Goal: Task Accomplishment & Management: Complete application form

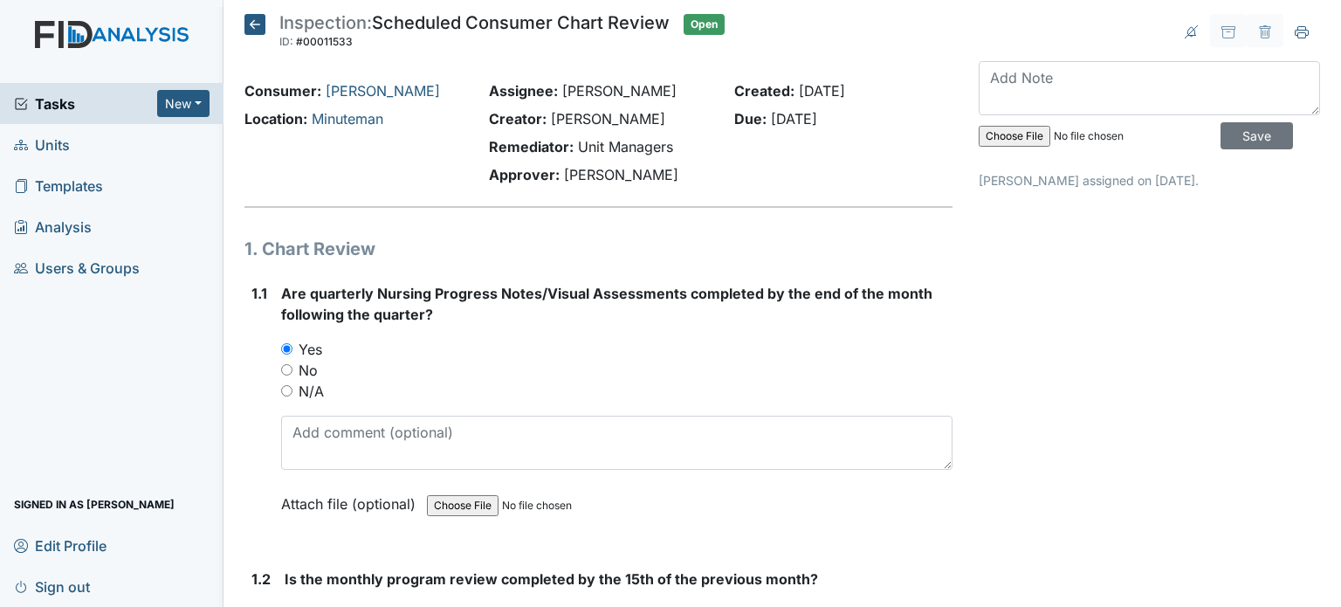
scroll to position [545, 0]
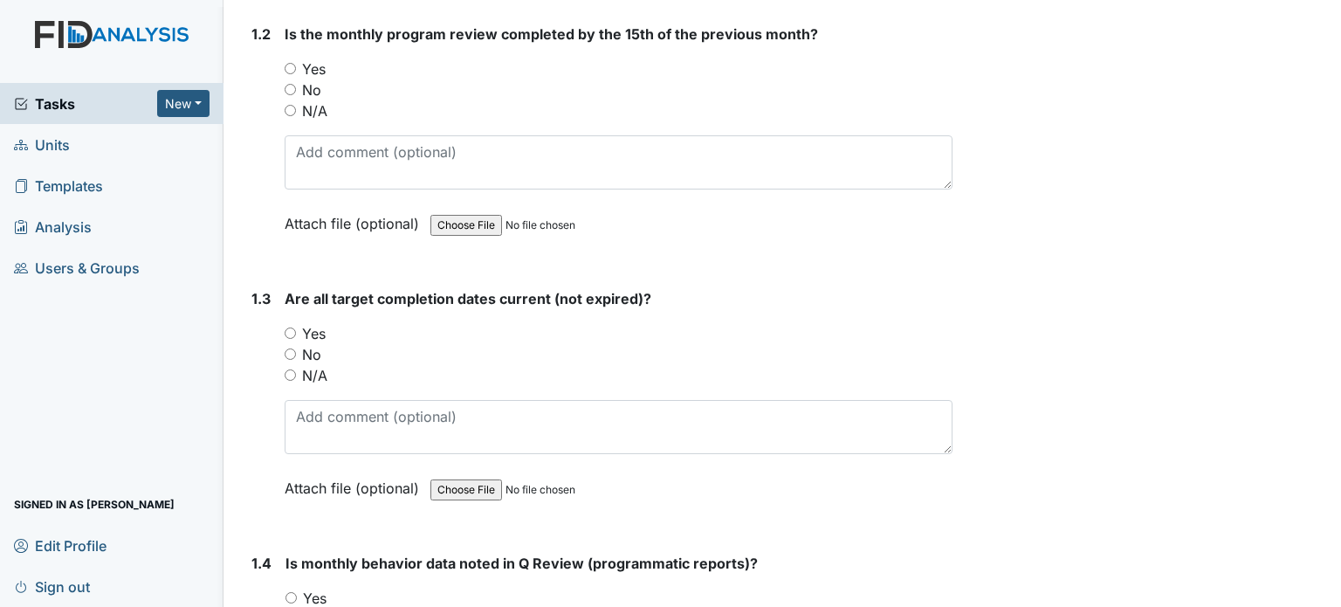
click at [292, 63] on input "Yes" at bounding box center [290, 68] width 11 height 11
radio input "true"
click at [292, 330] on input "Yes" at bounding box center [290, 332] width 11 height 11
radio input "true"
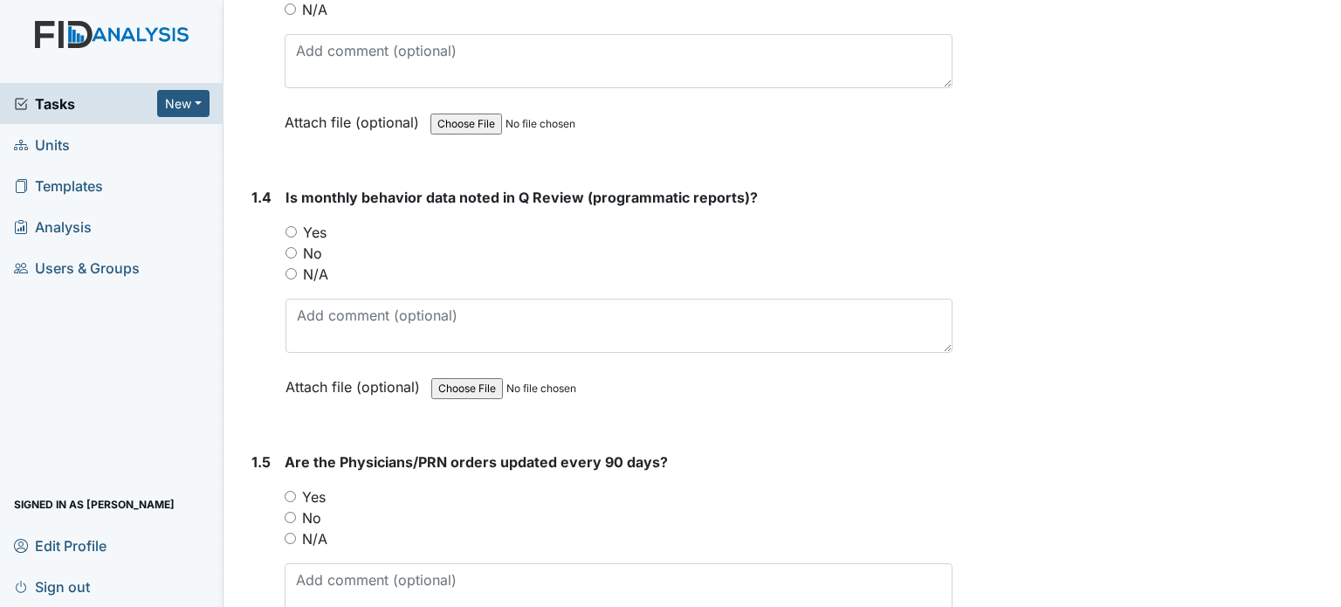
scroll to position [912, 0]
click at [290, 226] on input "Yes" at bounding box center [291, 230] width 11 height 11
radio input "true"
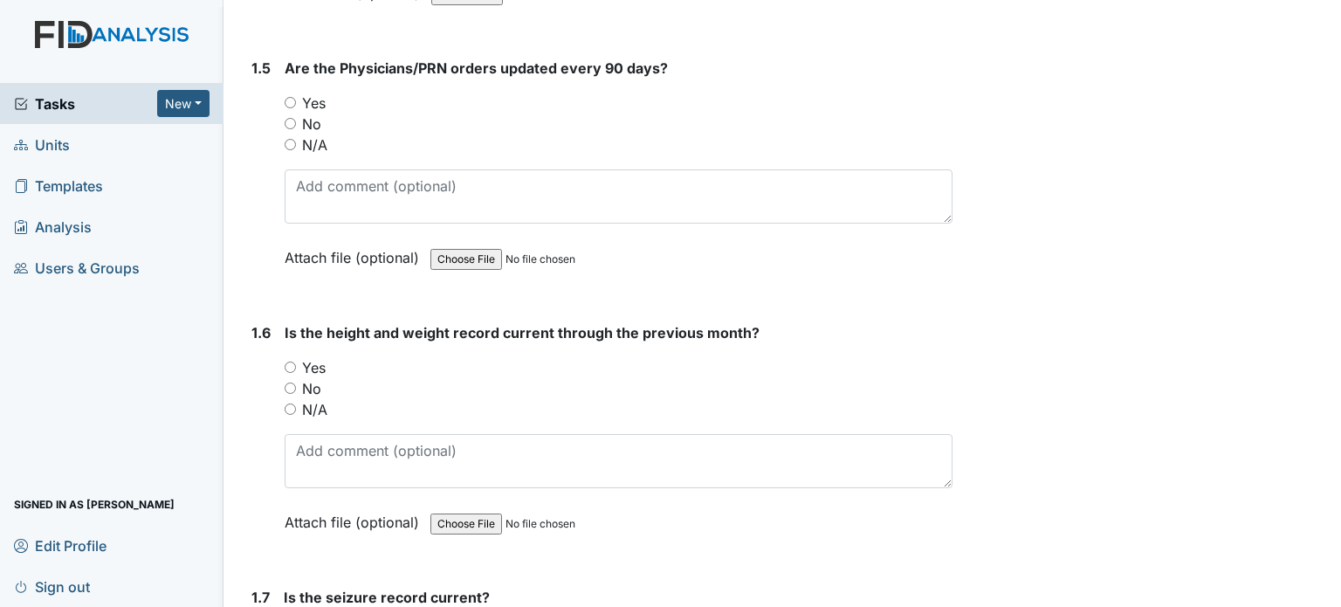
scroll to position [1304, 0]
click at [289, 361] on input "Yes" at bounding box center [290, 366] width 11 height 11
radio input "true"
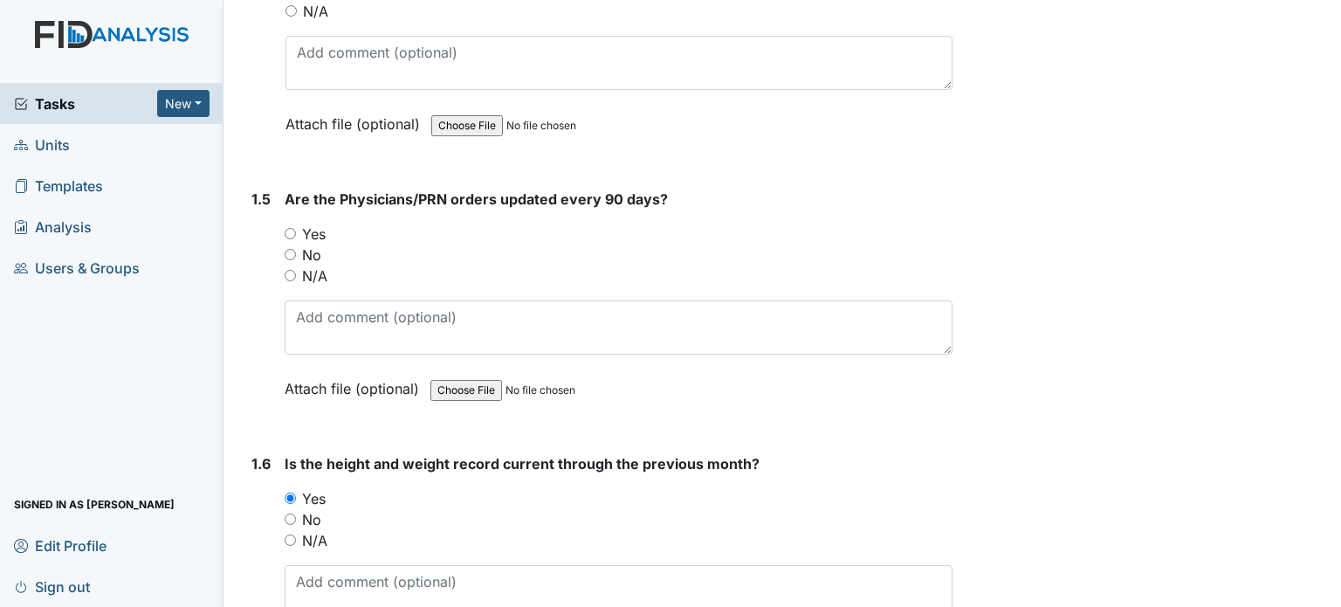
scroll to position [1176, 0]
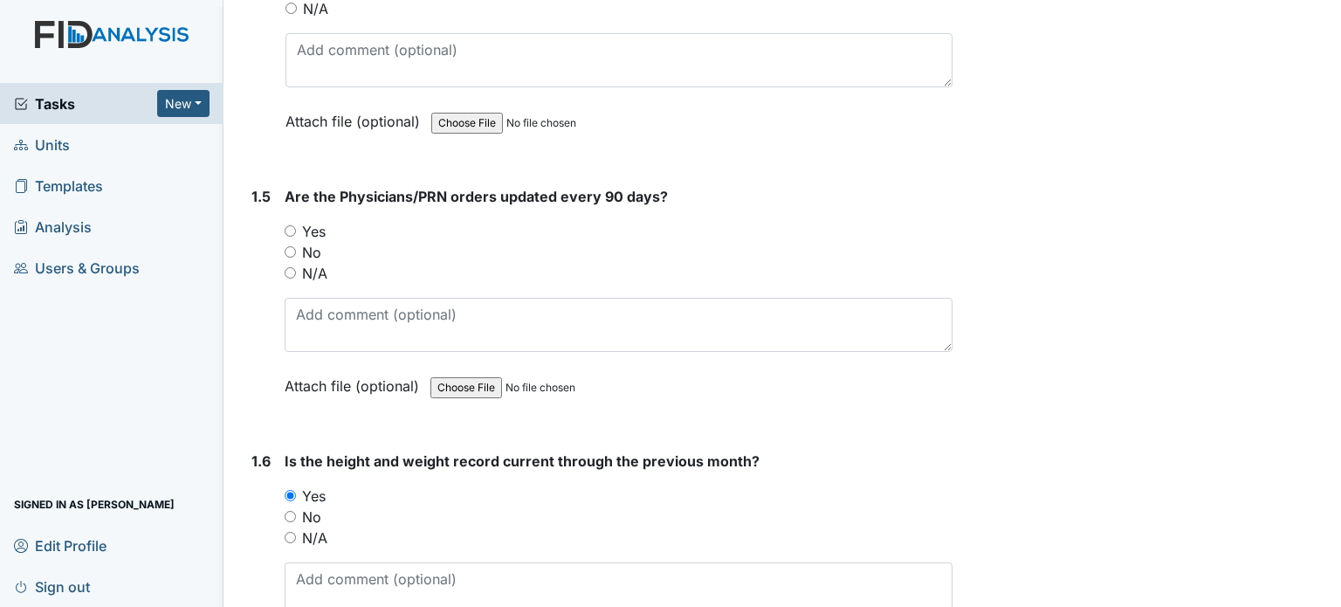
click at [288, 225] on input "Yes" at bounding box center [290, 230] width 11 height 11
radio input "true"
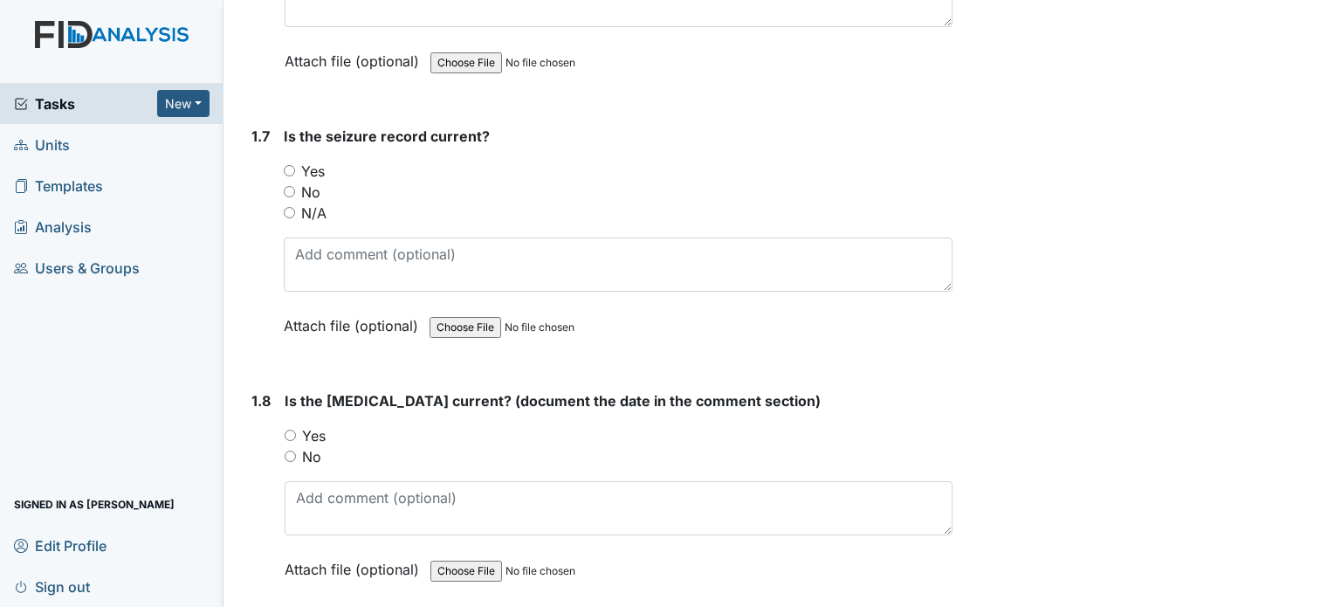
scroll to position [1766, 0]
click at [291, 208] on input "N/A" at bounding box center [289, 211] width 11 height 11
radio input "true"
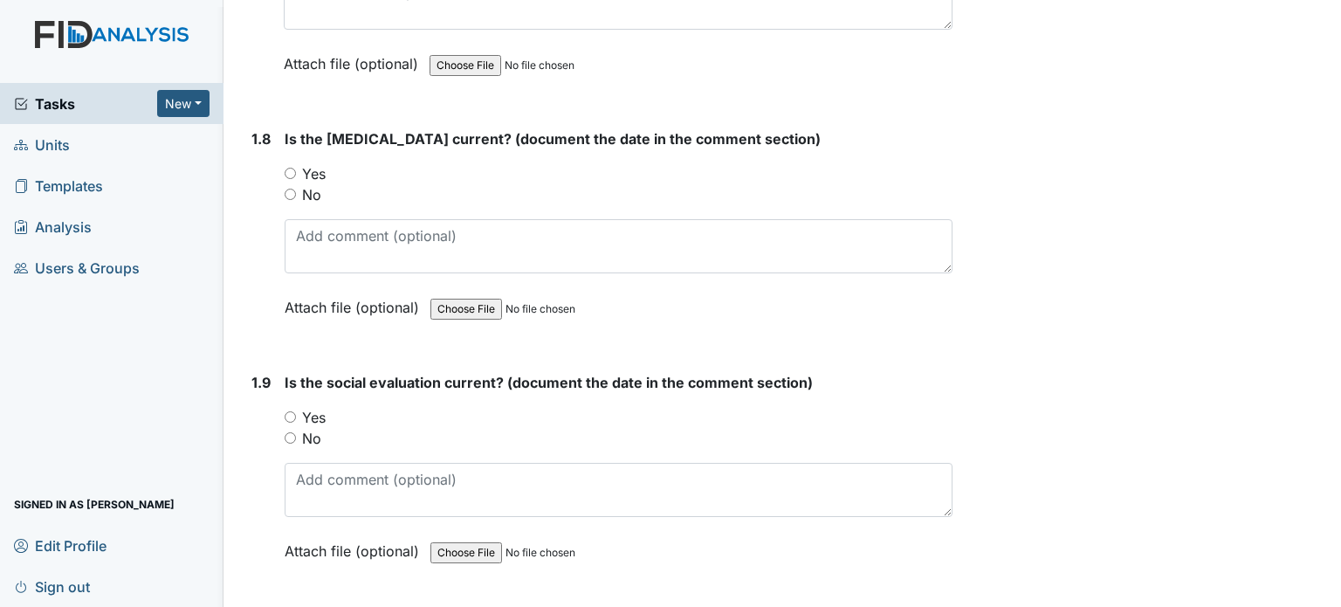
scroll to position [2029, 0]
click at [302, 162] on label "Yes" at bounding box center [314, 172] width 24 height 21
click at [296, 166] on input "Yes" at bounding box center [290, 171] width 11 height 11
radio input "true"
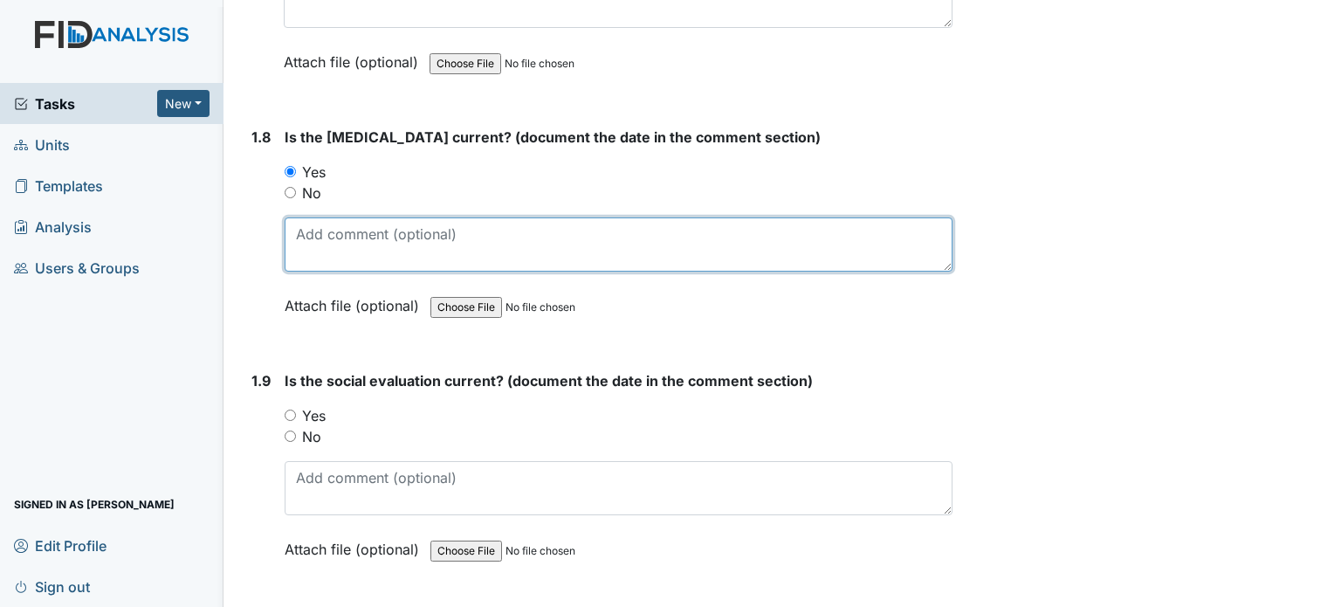
click at [339, 234] on textarea at bounding box center [619, 244] width 668 height 54
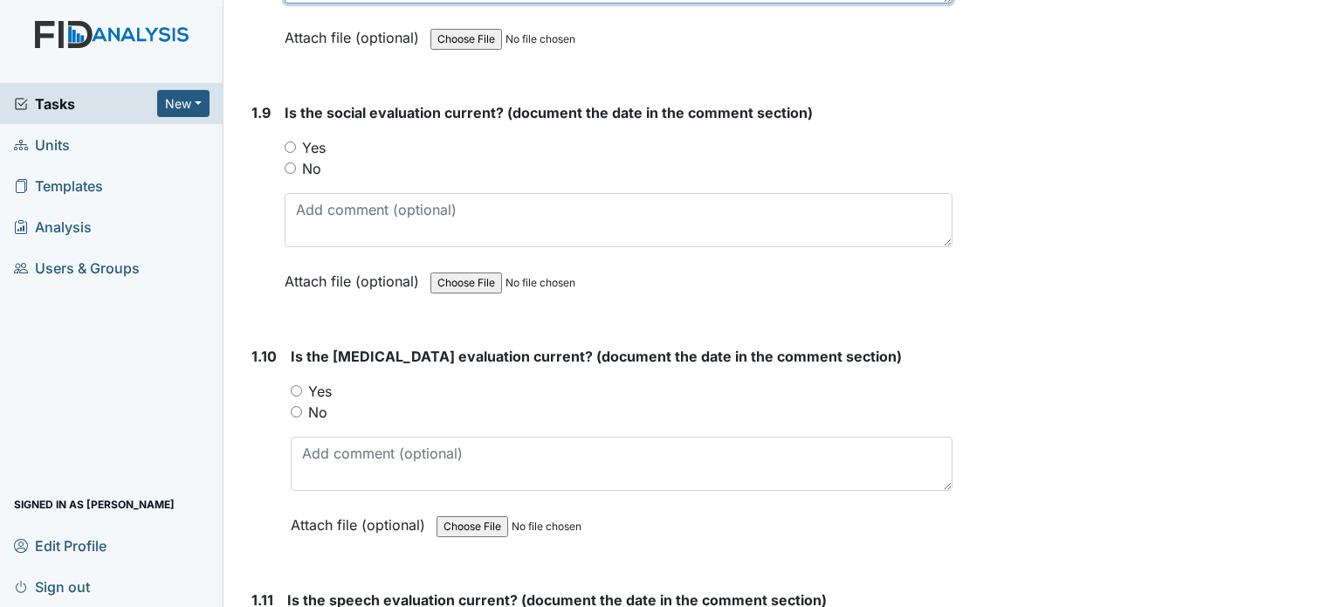
scroll to position [2298, 0]
type textarea "8/12/22"
drag, startPoint x: 292, startPoint y: 138, endPoint x: 317, endPoint y: 233, distance: 98.5
click at [317, 233] on div "Is the social evaluation current? (document the date in the comment section) Yo…" at bounding box center [619, 202] width 668 height 202
click at [289, 141] on input "Yes" at bounding box center [290, 146] width 11 height 11
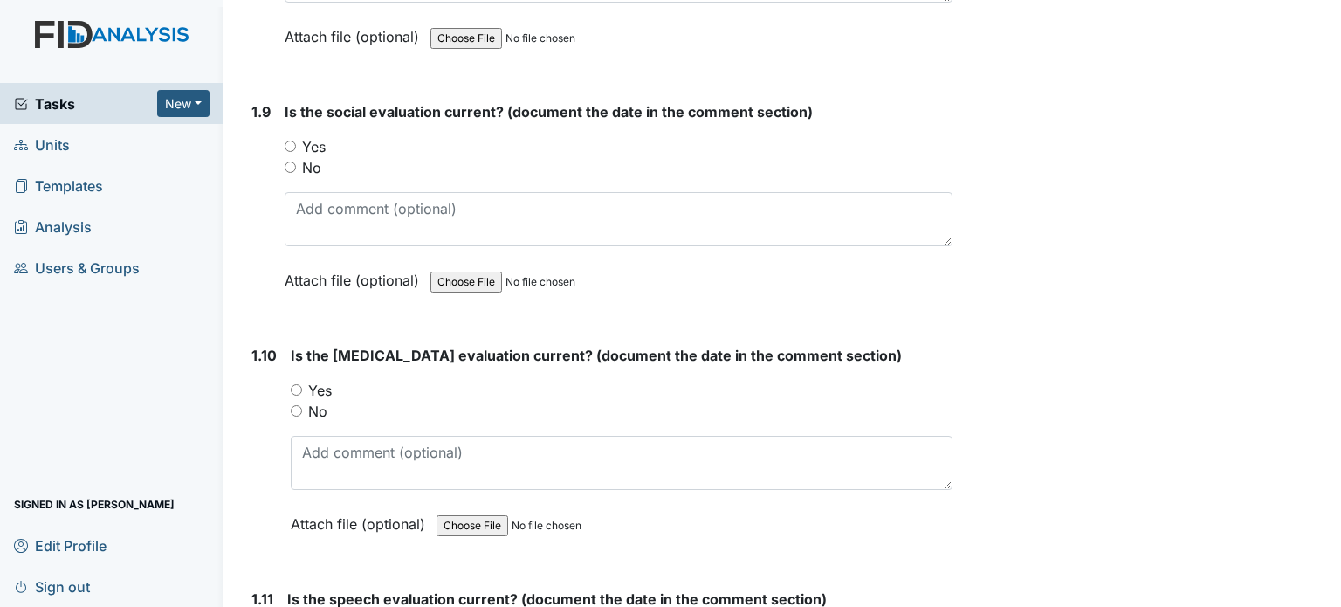
radio input "true"
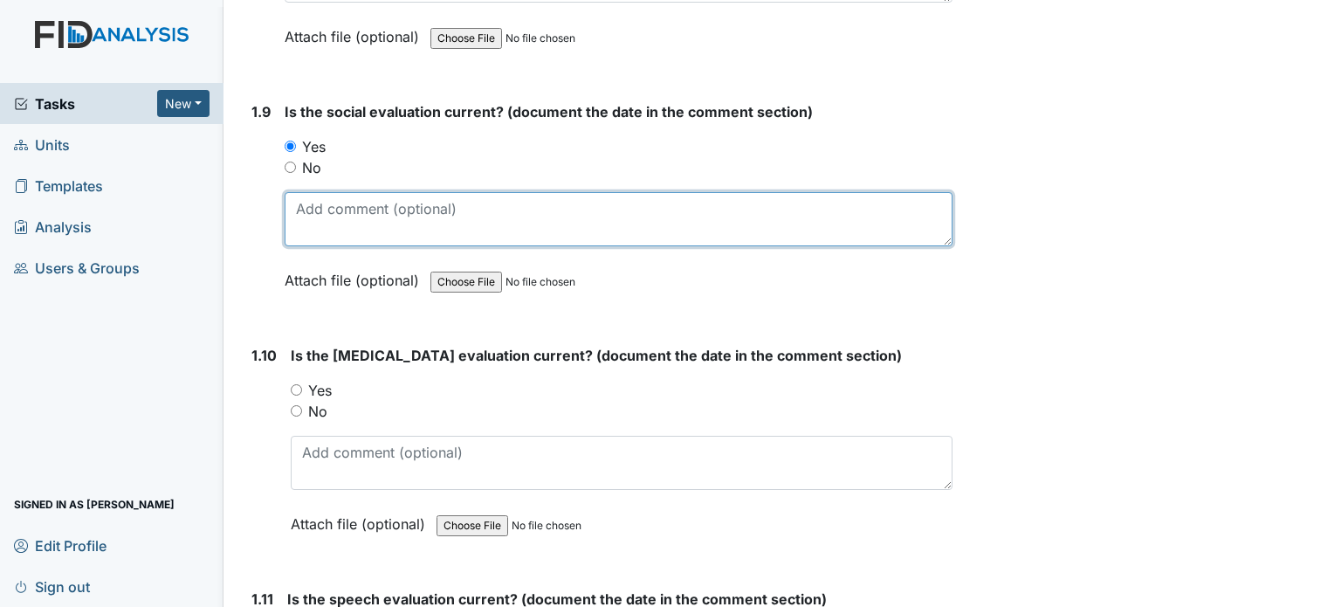
click at [325, 217] on textarea at bounding box center [619, 219] width 668 height 54
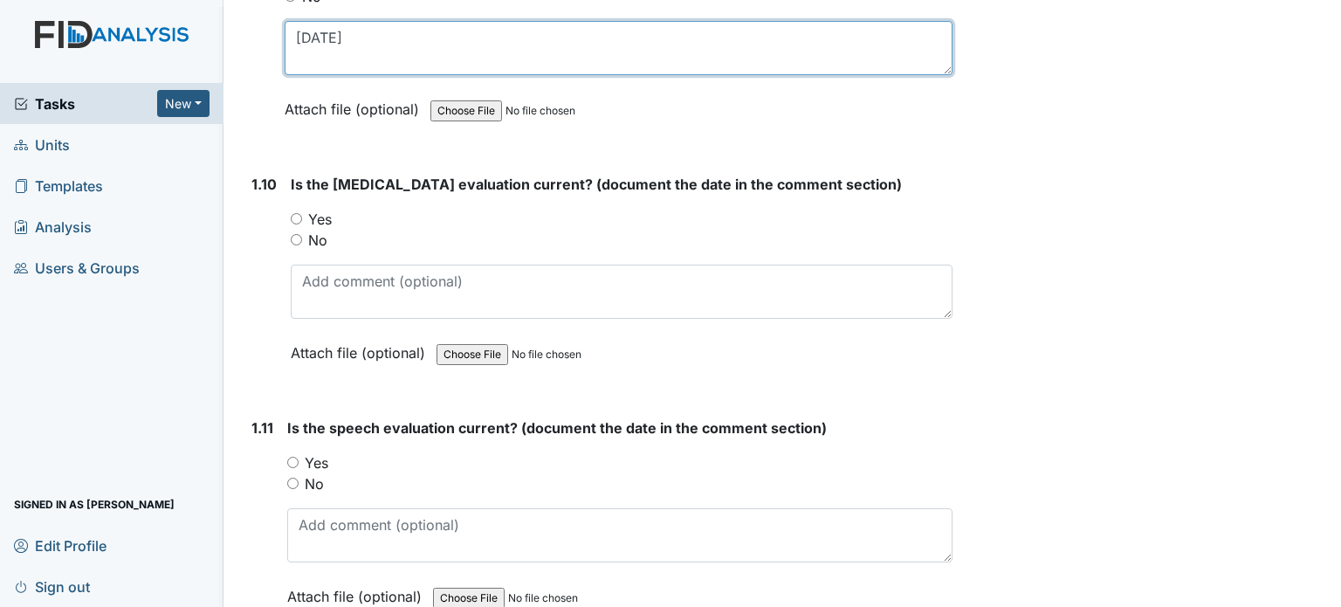
scroll to position [2559, 0]
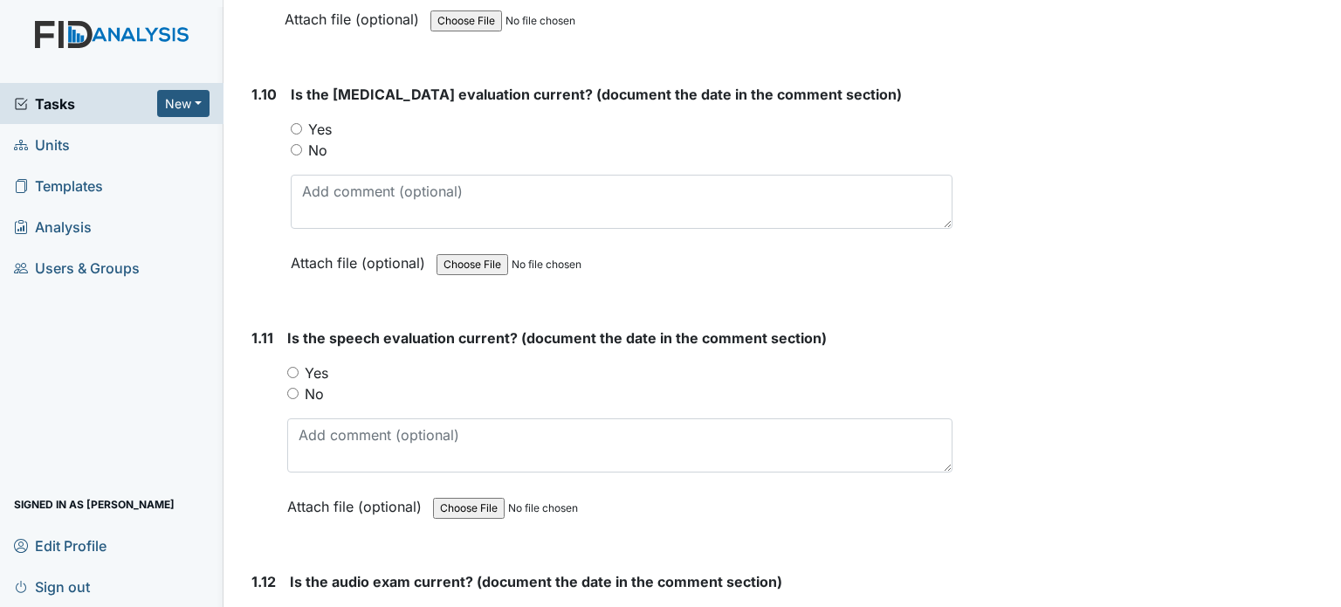
type textarea "8/12/22"
click at [294, 123] on input "Yes" at bounding box center [296, 128] width 11 height 11
radio input "true"
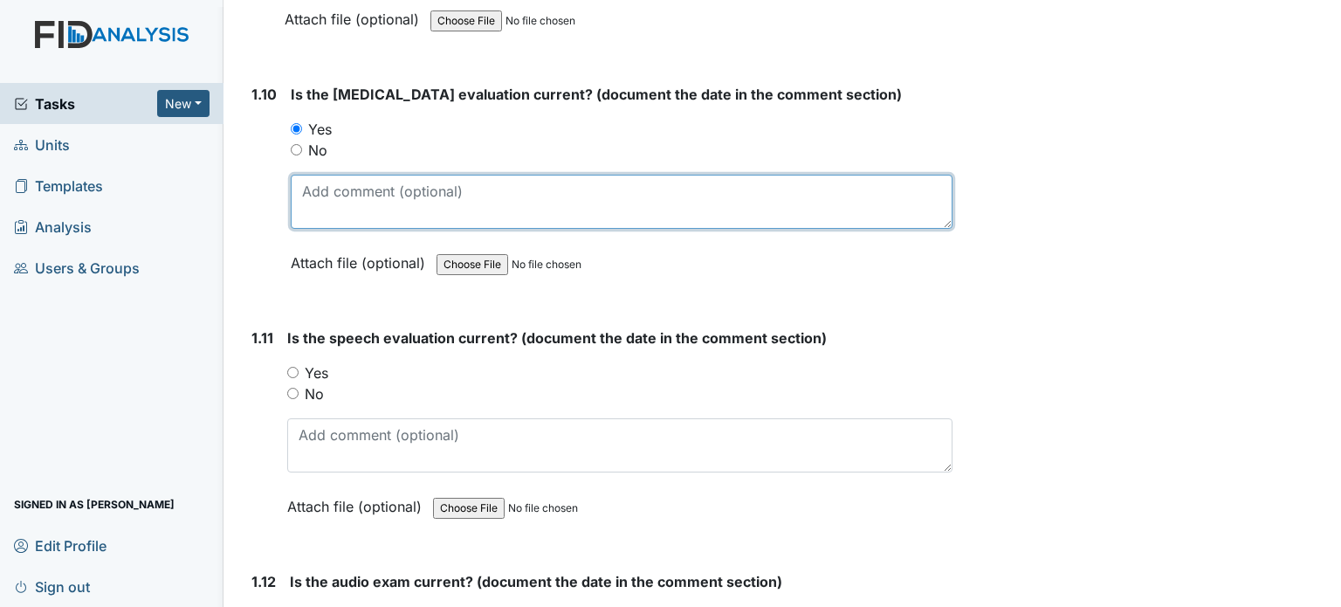
click at [321, 190] on textarea at bounding box center [622, 202] width 662 height 54
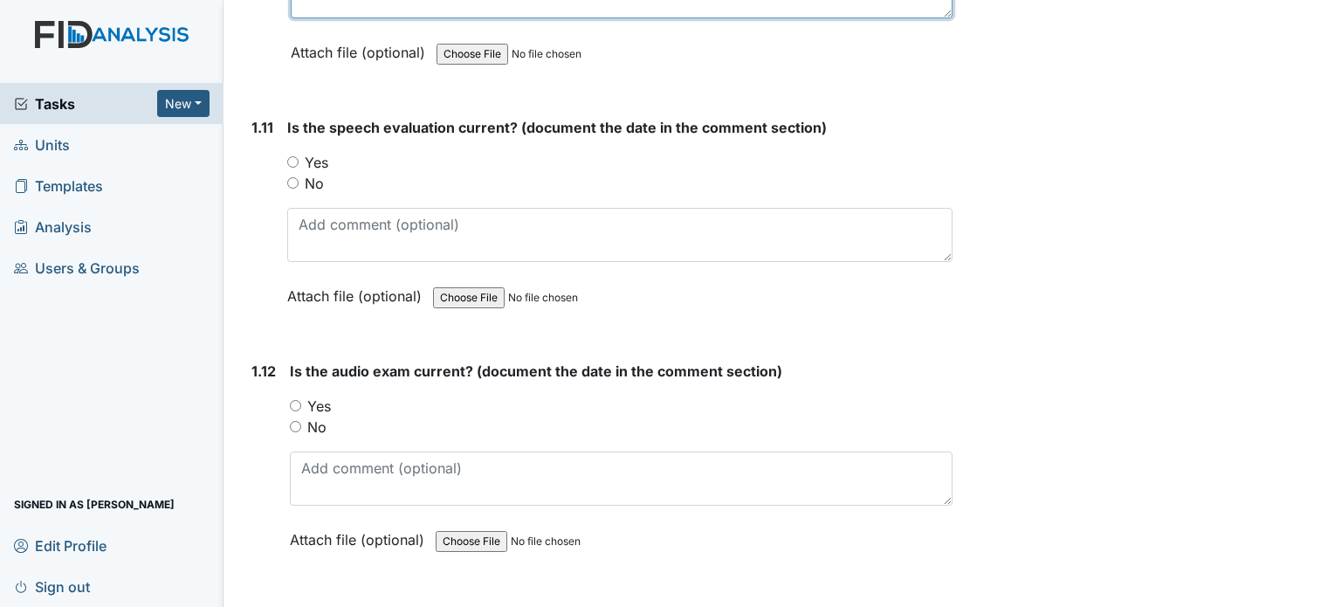
scroll to position [2772, 0]
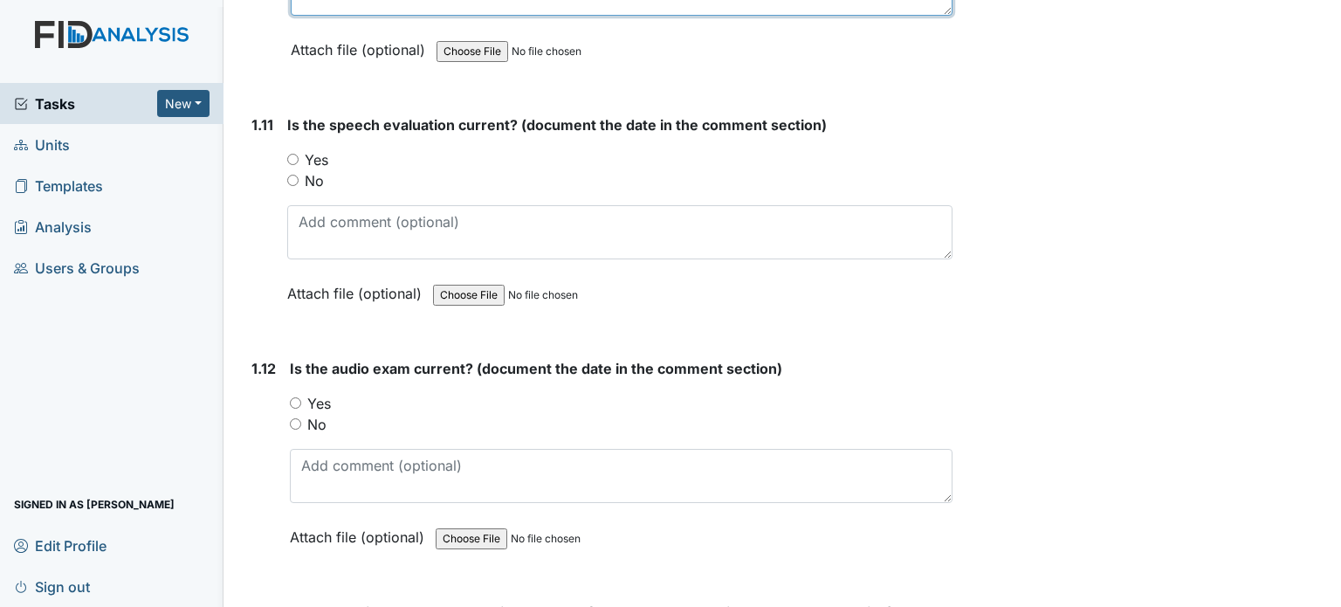
type textarea "5/21/25"
click at [287, 155] on div "Yes" at bounding box center [619, 159] width 665 height 21
click at [291, 154] on input "Yes" at bounding box center [292, 159] width 11 height 11
radio input "true"
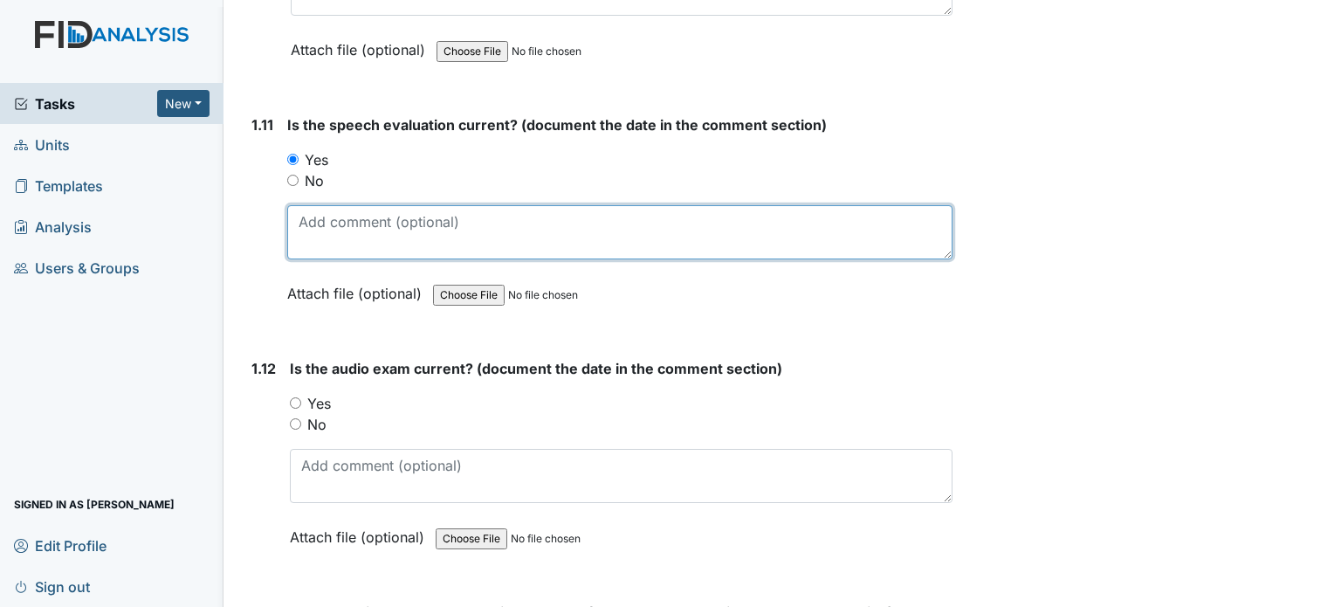
click at [317, 216] on textarea at bounding box center [619, 232] width 665 height 54
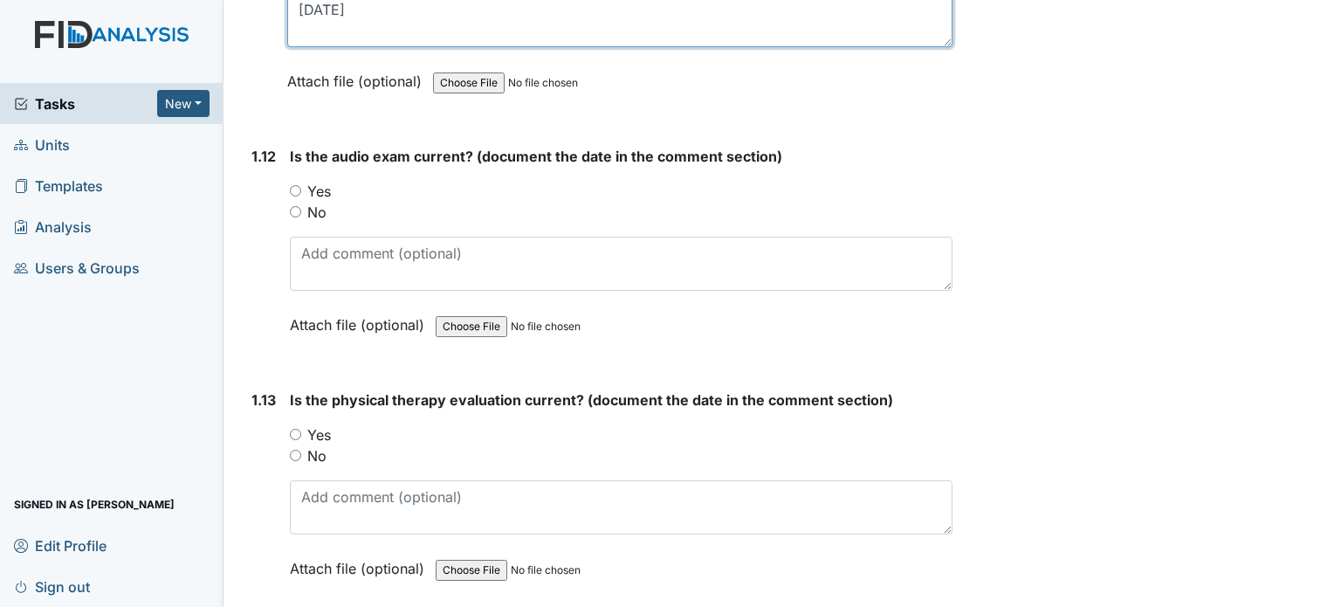
scroll to position [2992, 0]
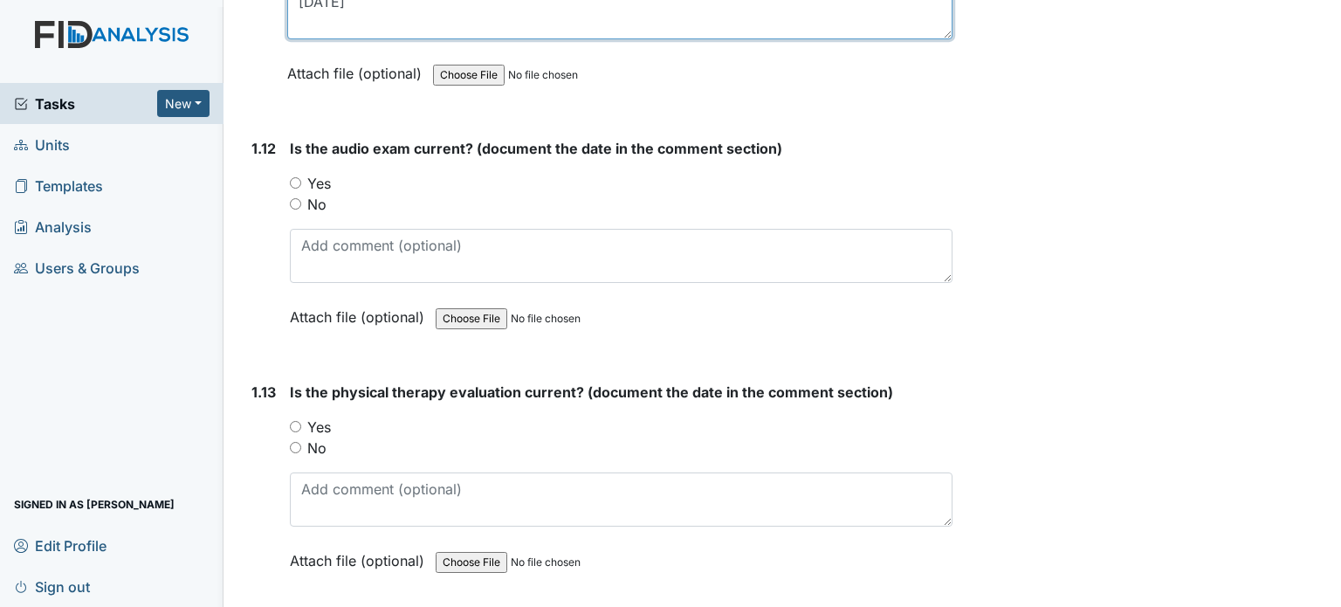
type textarea "11/10/22"
click at [292, 177] on input "Yes" at bounding box center [295, 182] width 11 height 11
radio input "true"
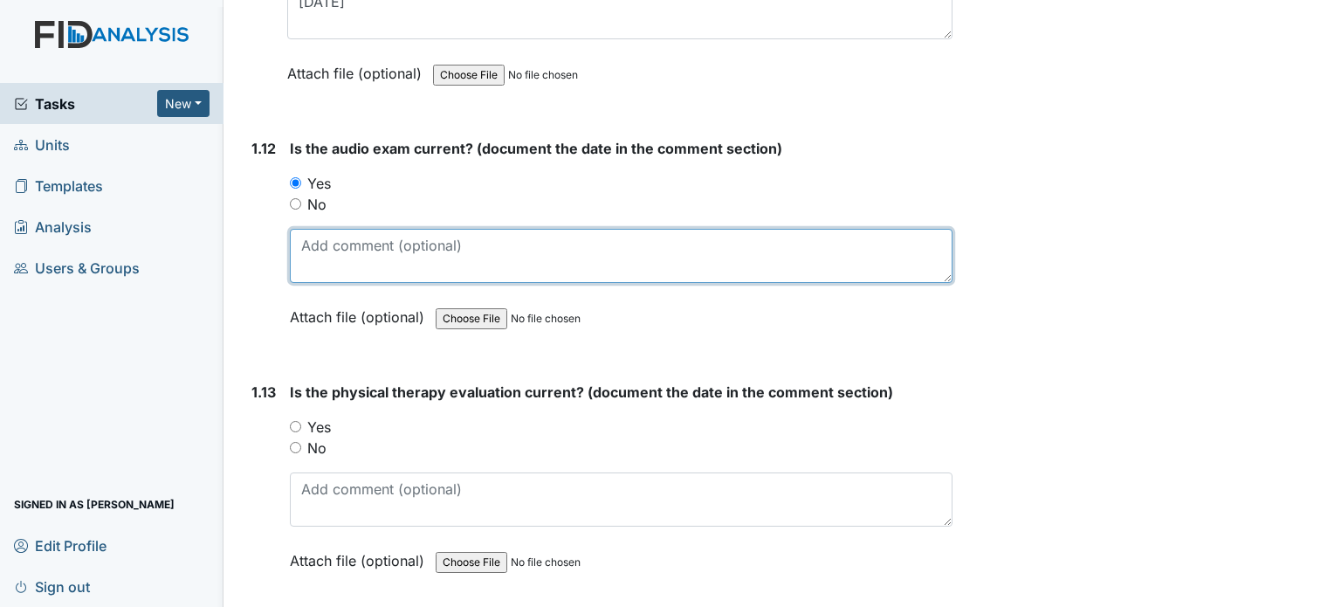
click at [322, 242] on textarea at bounding box center [621, 256] width 663 height 54
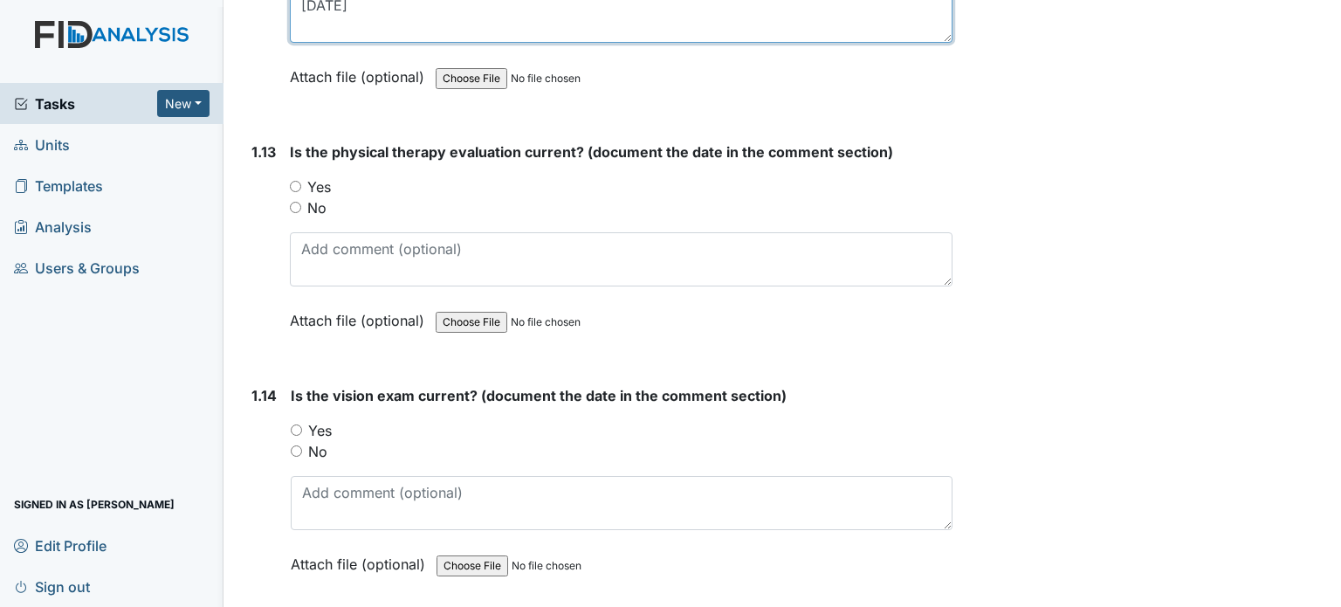
scroll to position [3237, 0]
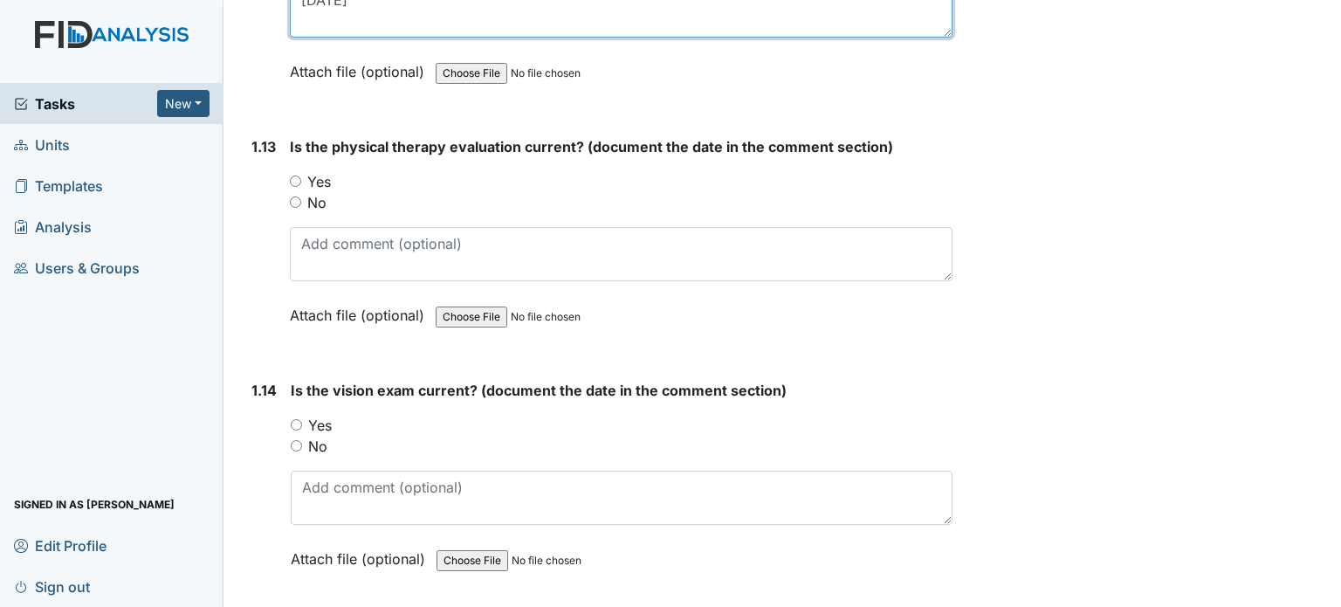
type textarea "10/17/22"
click at [290, 175] on input "Yes" at bounding box center [295, 180] width 11 height 11
radio input "true"
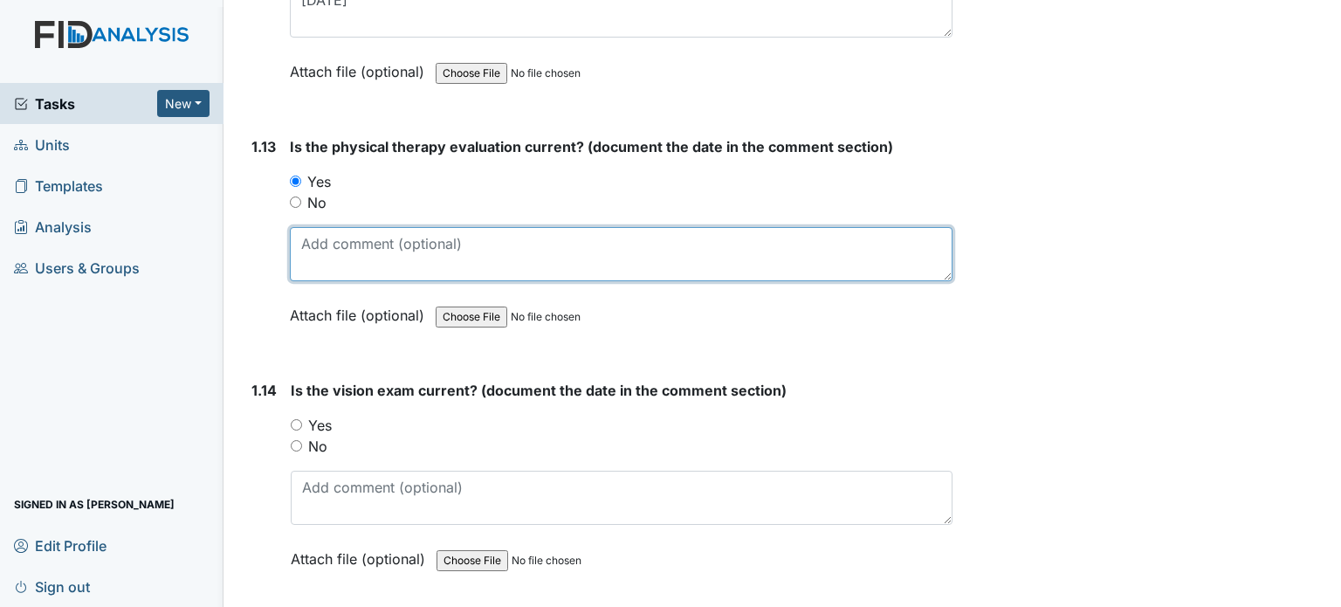
click at [319, 243] on textarea at bounding box center [621, 254] width 663 height 54
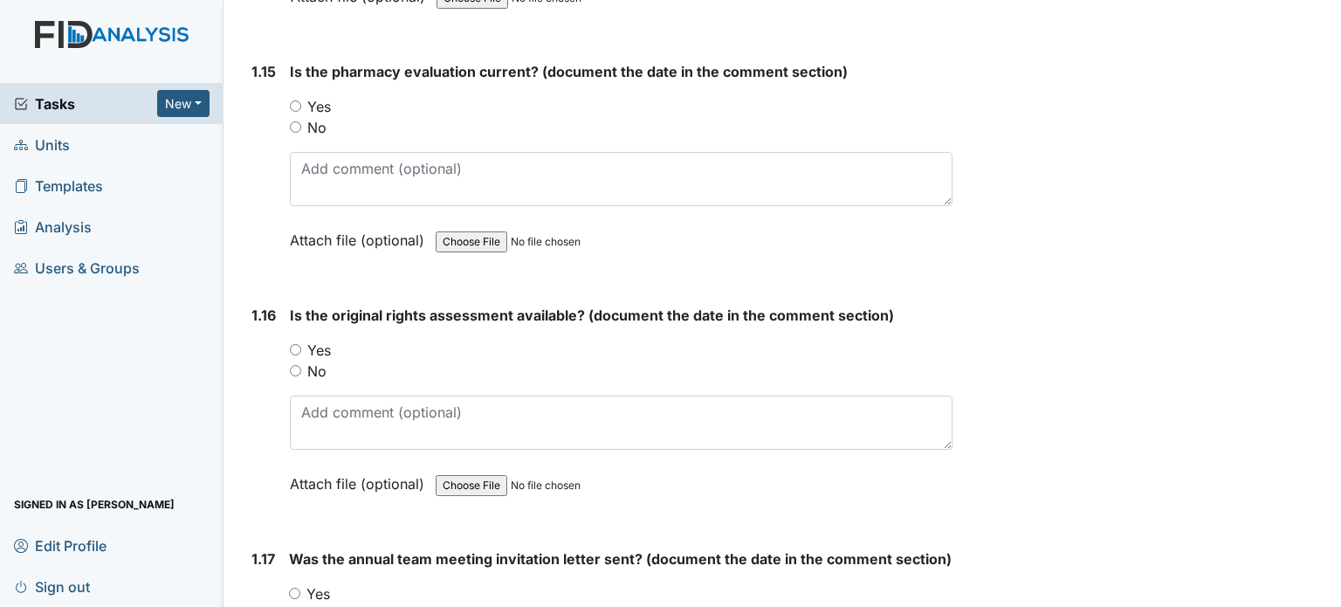
scroll to position [3833, 0]
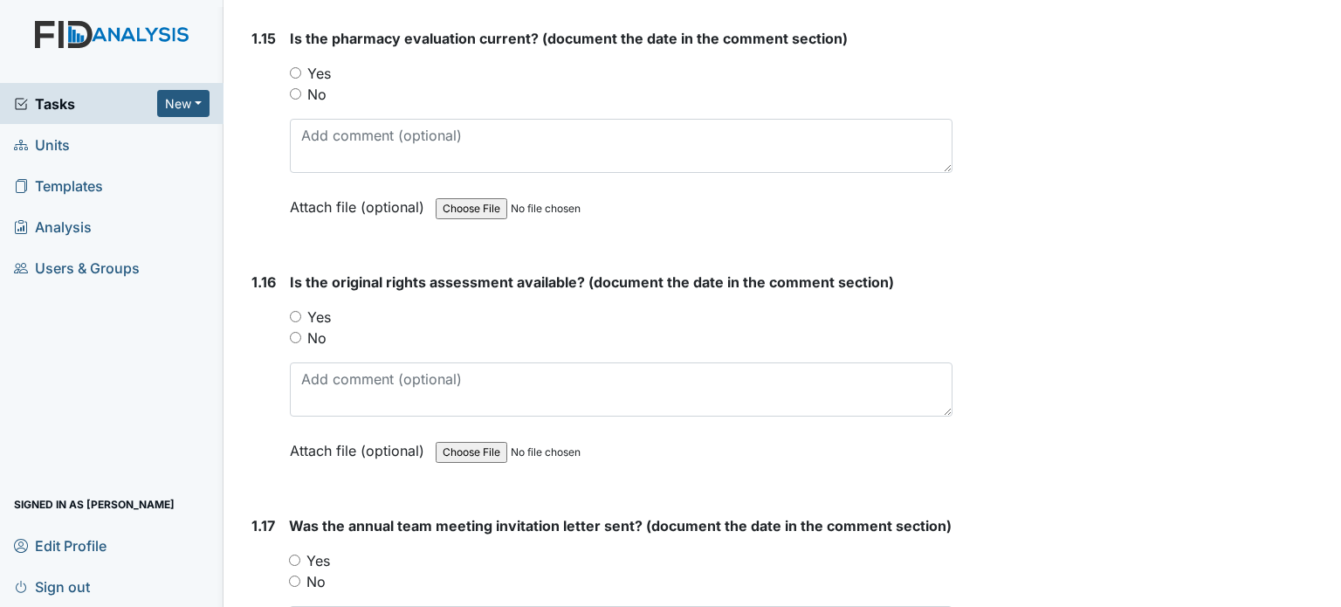
type textarea "8/23/22"
click at [298, 311] on input "Yes" at bounding box center [295, 316] width 11 height 11
radio input "true"
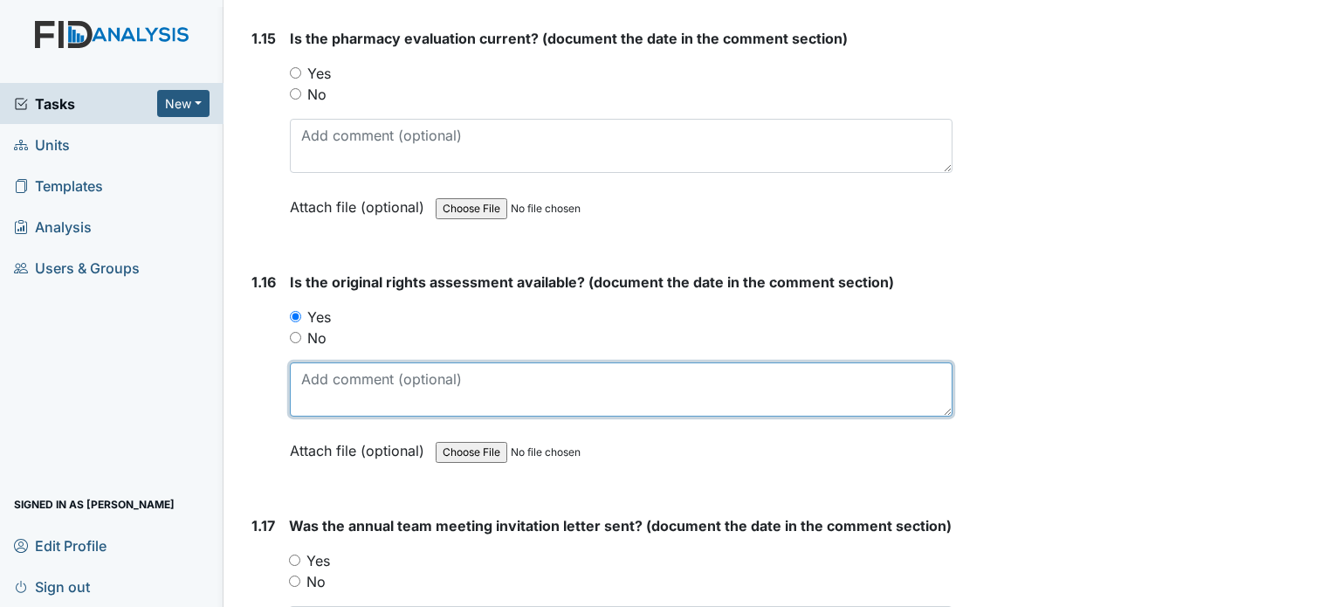
click at [341, 368] on textarea at bounding box center [621, 389] width 663 height 54
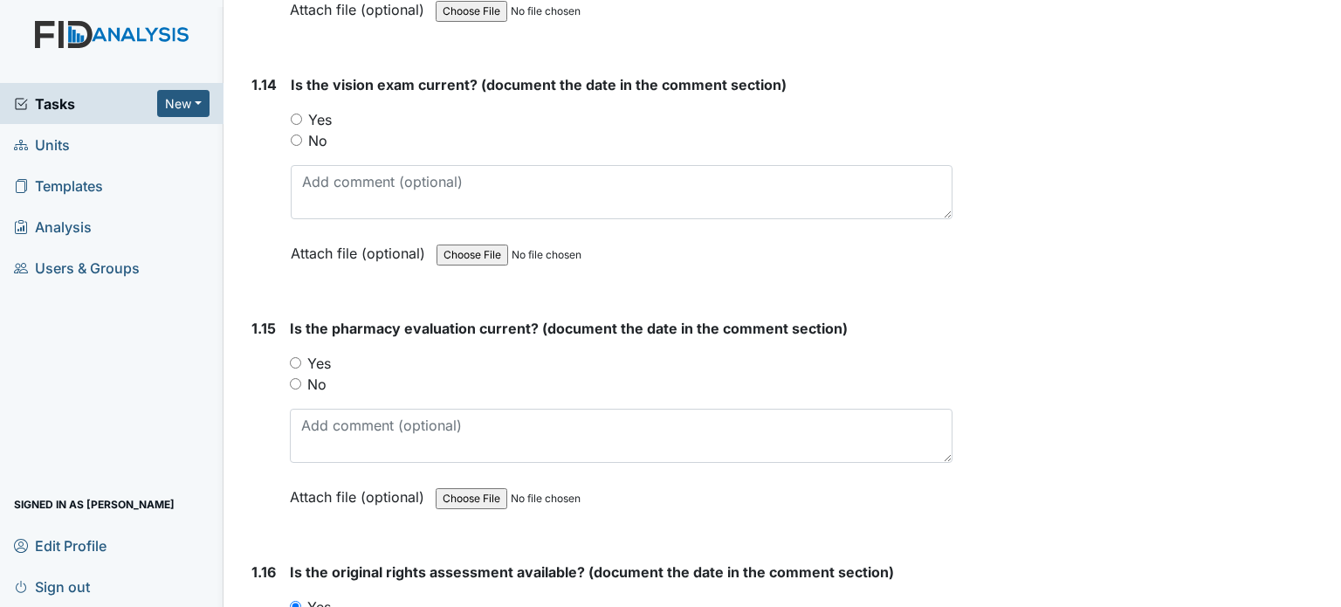
scroll to position [3540, 0]
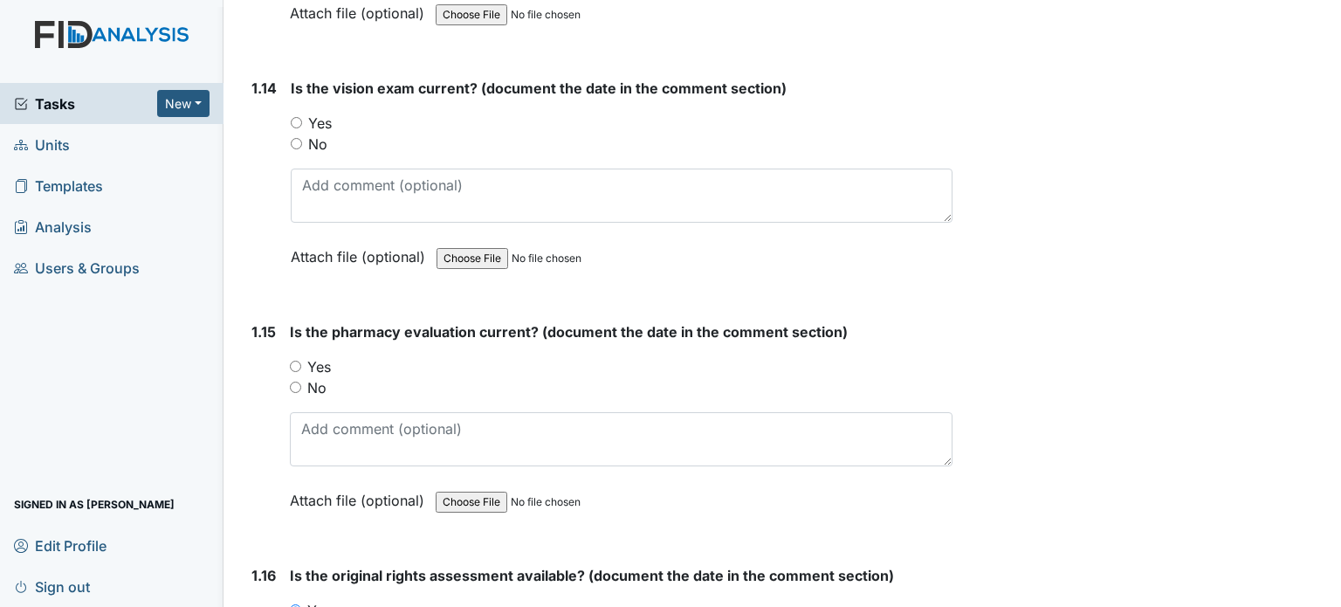
type textarea "8/15/22"
click at [297, 117] on input "Yes" at bounding box center [296, 122] width 11 height 11
radio input "true"
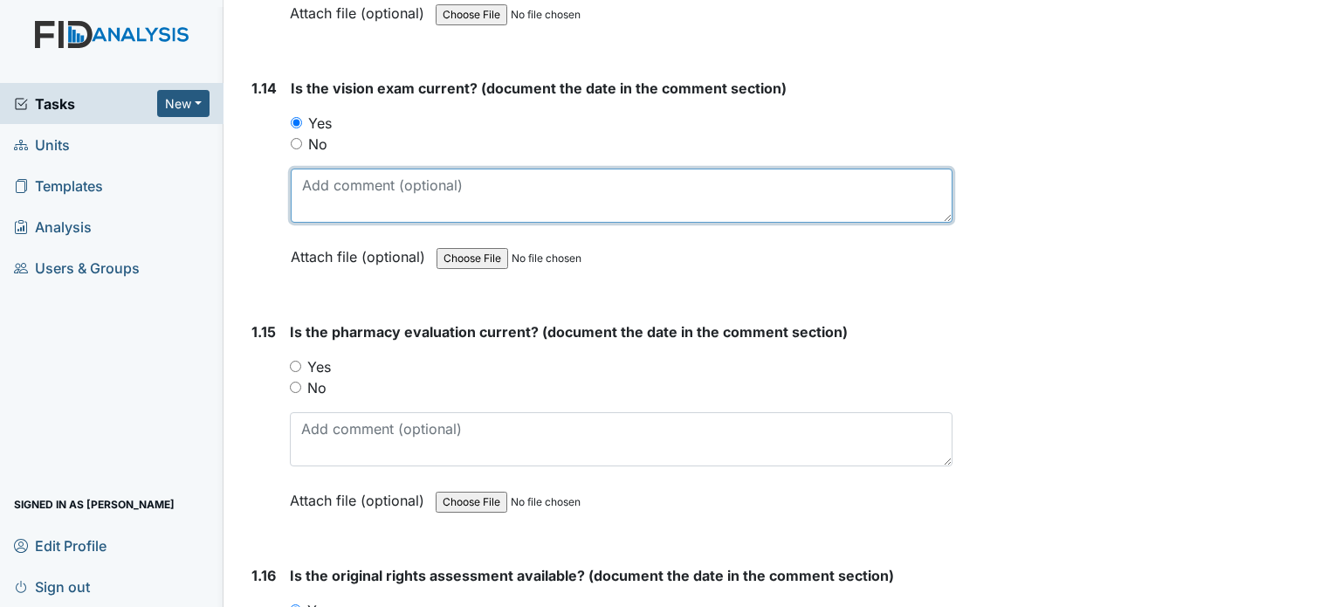
click at [314, 169] on textarea at bounding box center [622, 196] width 662 height 54
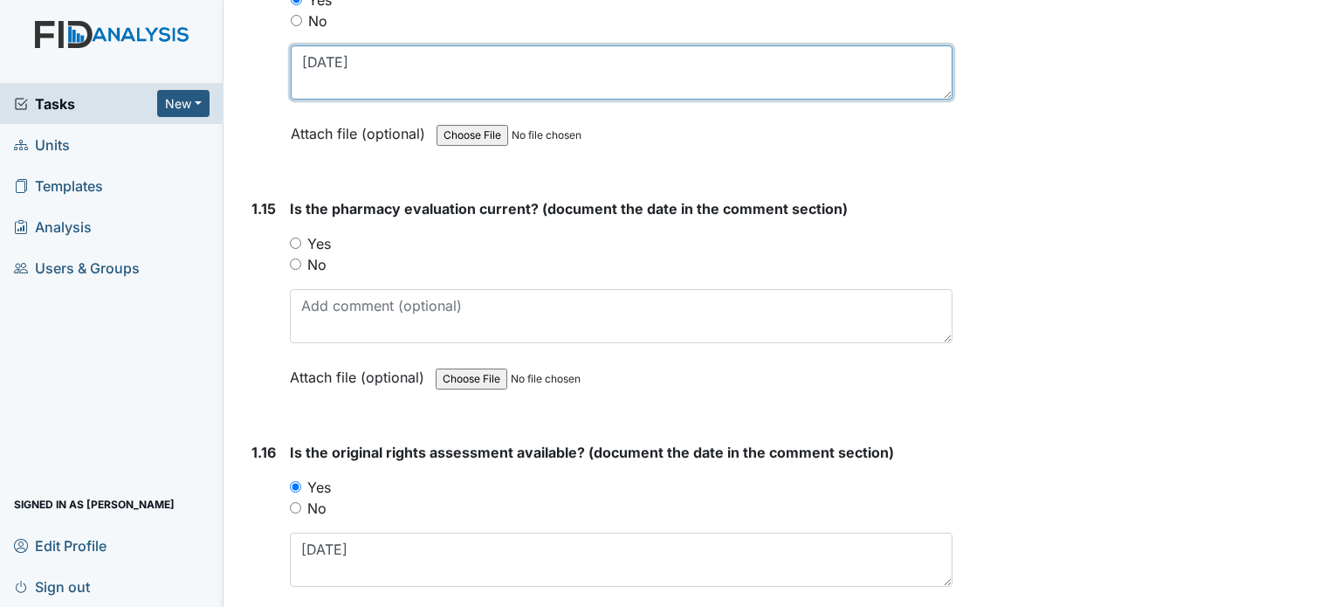
scroll to position [3663, 0]
type textarea "9/23/24"
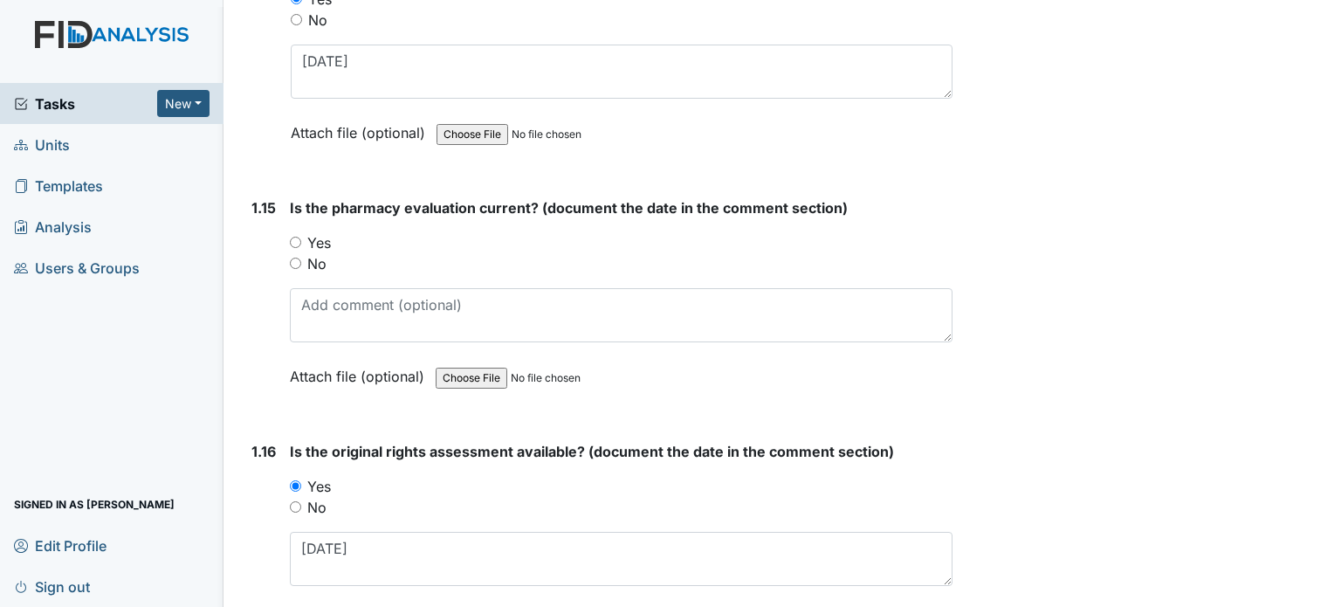
click at [292, 237] on input "Yes" at bounding box center [295, 242] width 11 height 11
radio input "true"
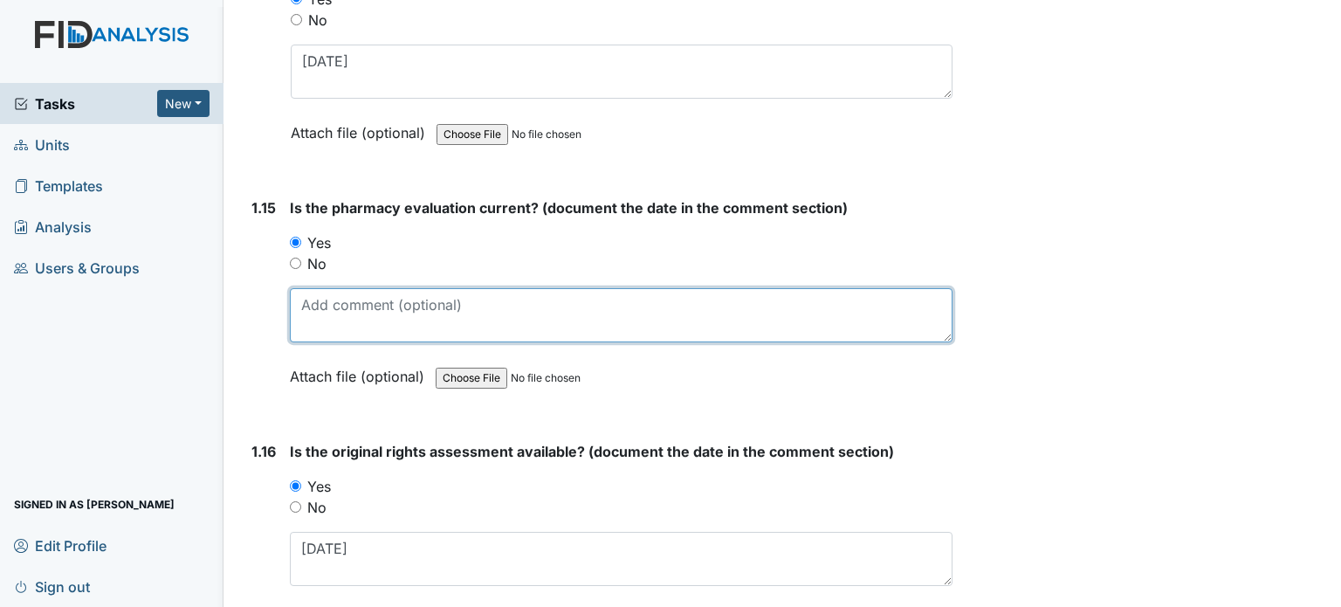
click at [314, 288] on textarea at bounding box center [621, 315] width 663 height 54
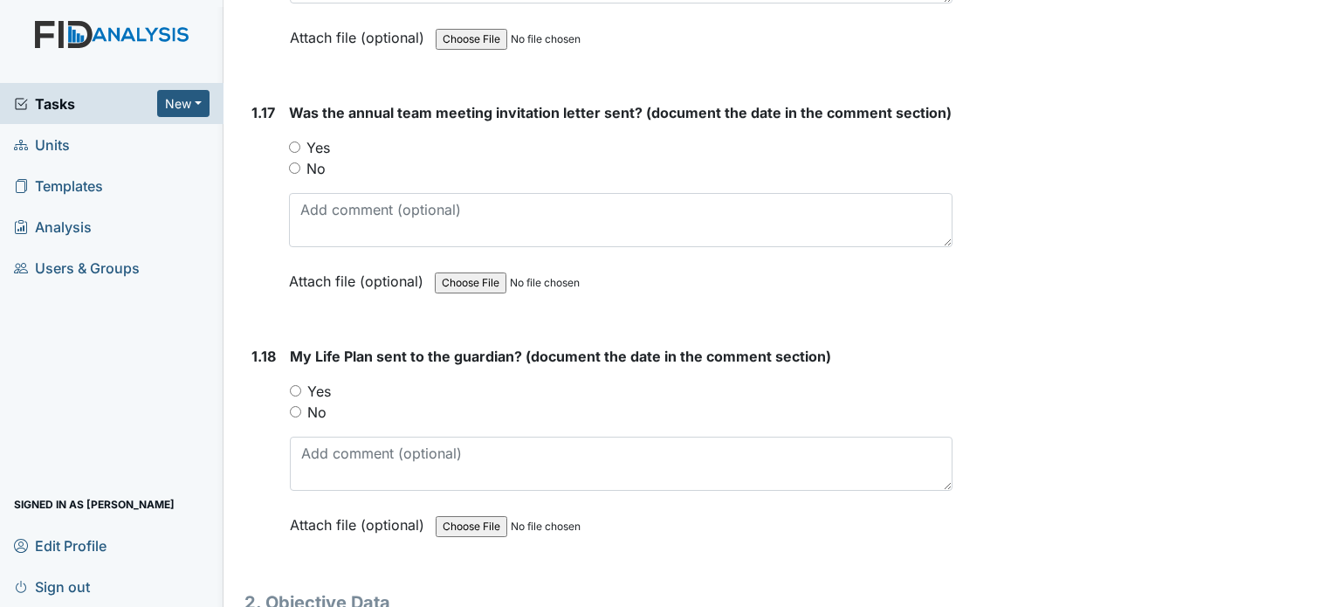
scroll to position [4250, 0]
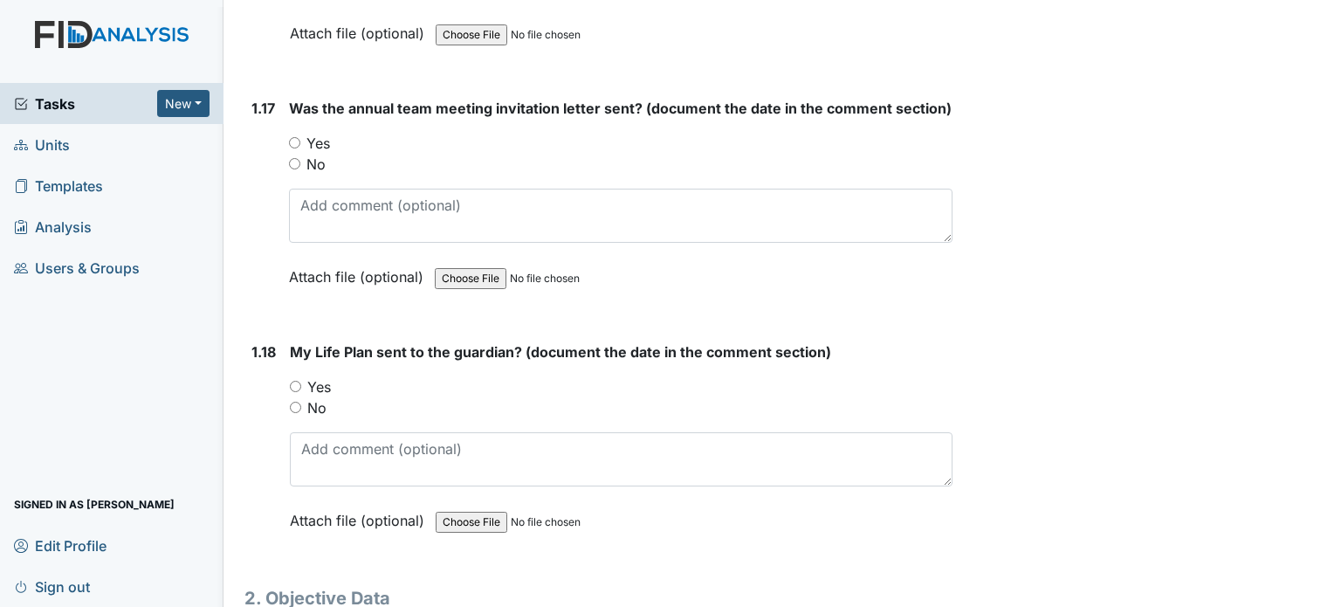
type textarea "10/14/25"
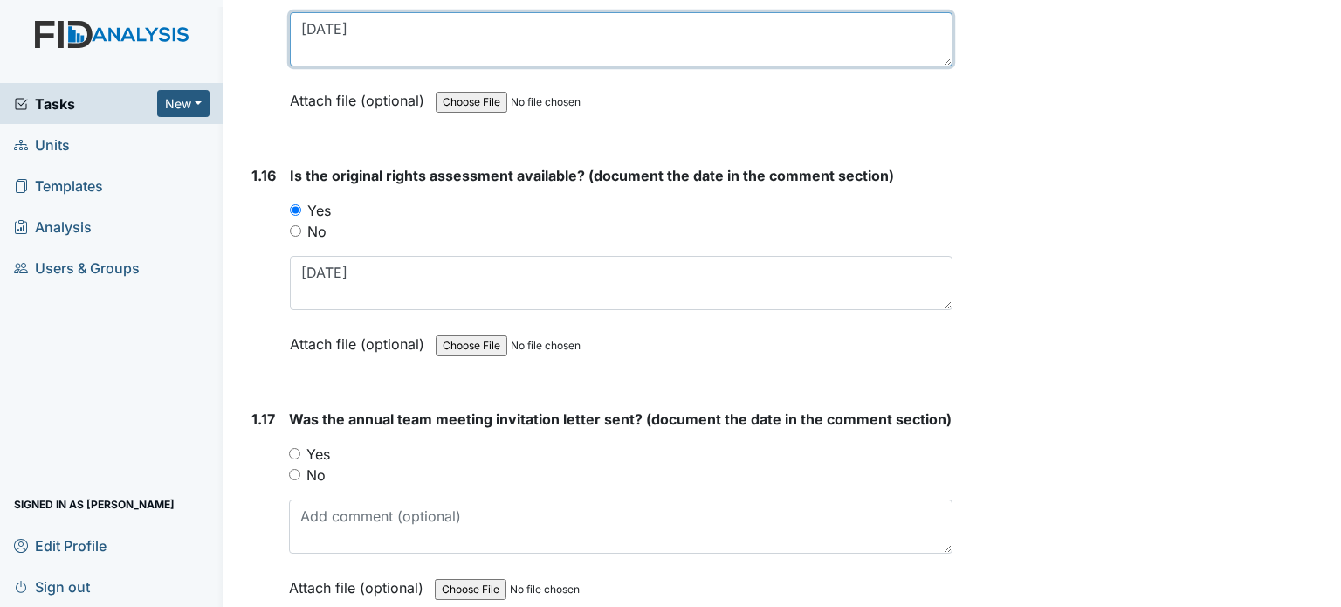
scroll to position [4313, 0]
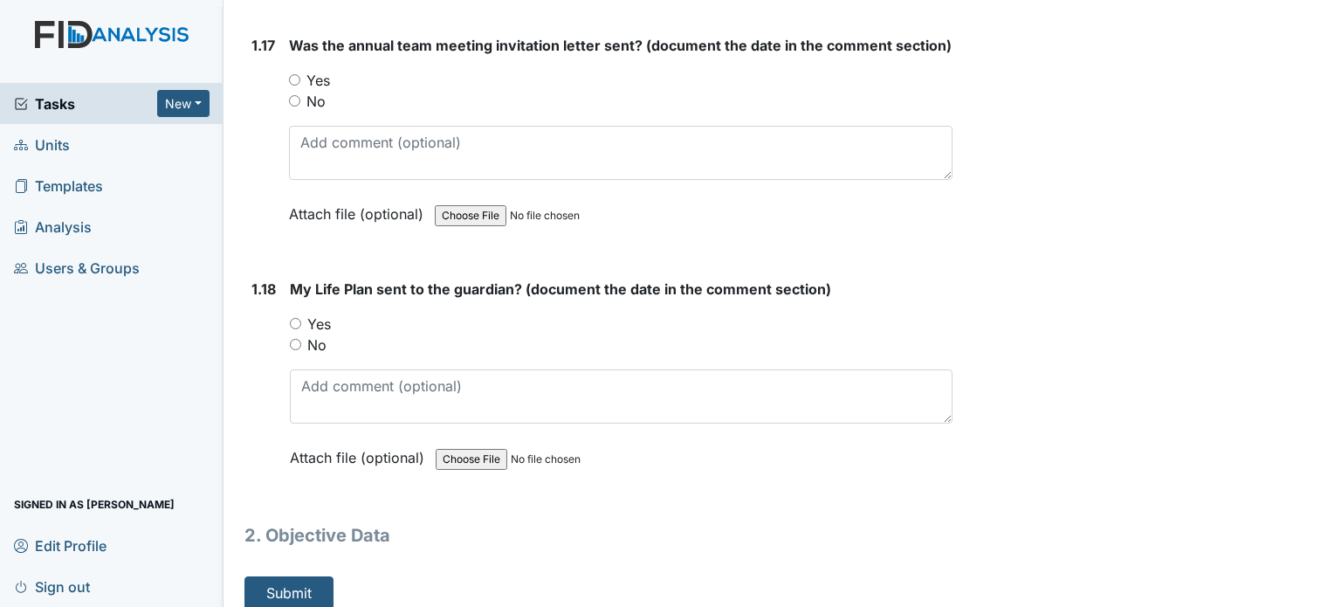
click at [71, 105] on span "Tasks" at bounding box center [85, 103] width 143 height 21
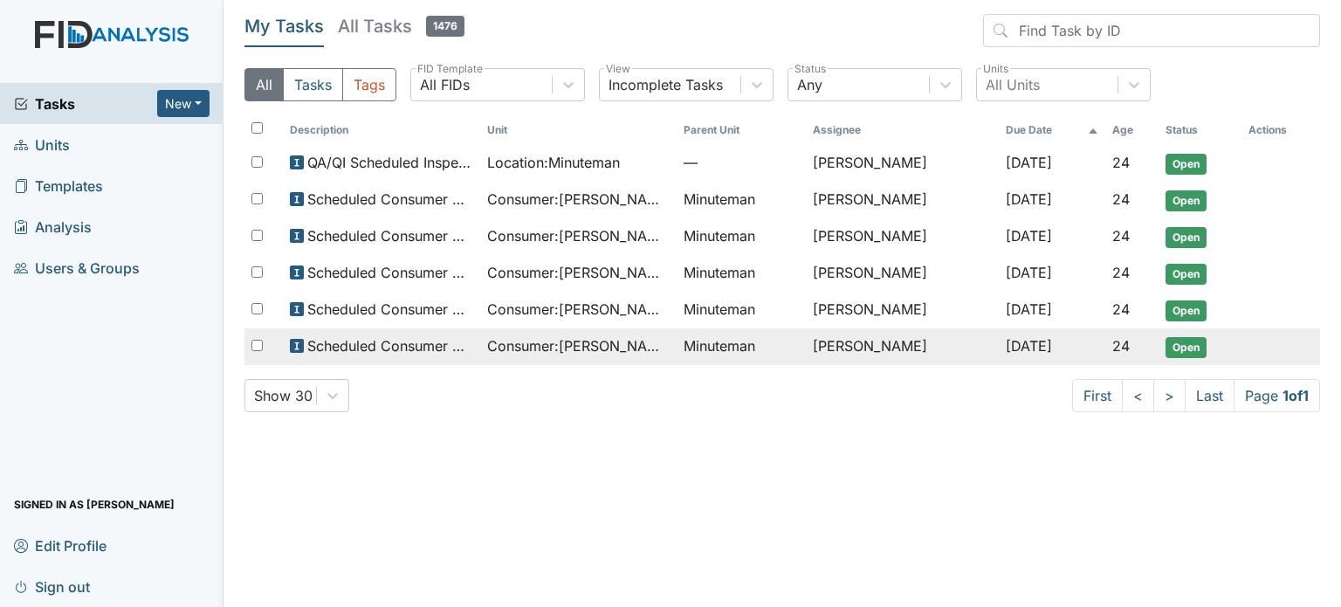
click at [552, 341] on span "Consumer : [PERSON_NAME]" at bounding box center [578, 345] width 183 height 21
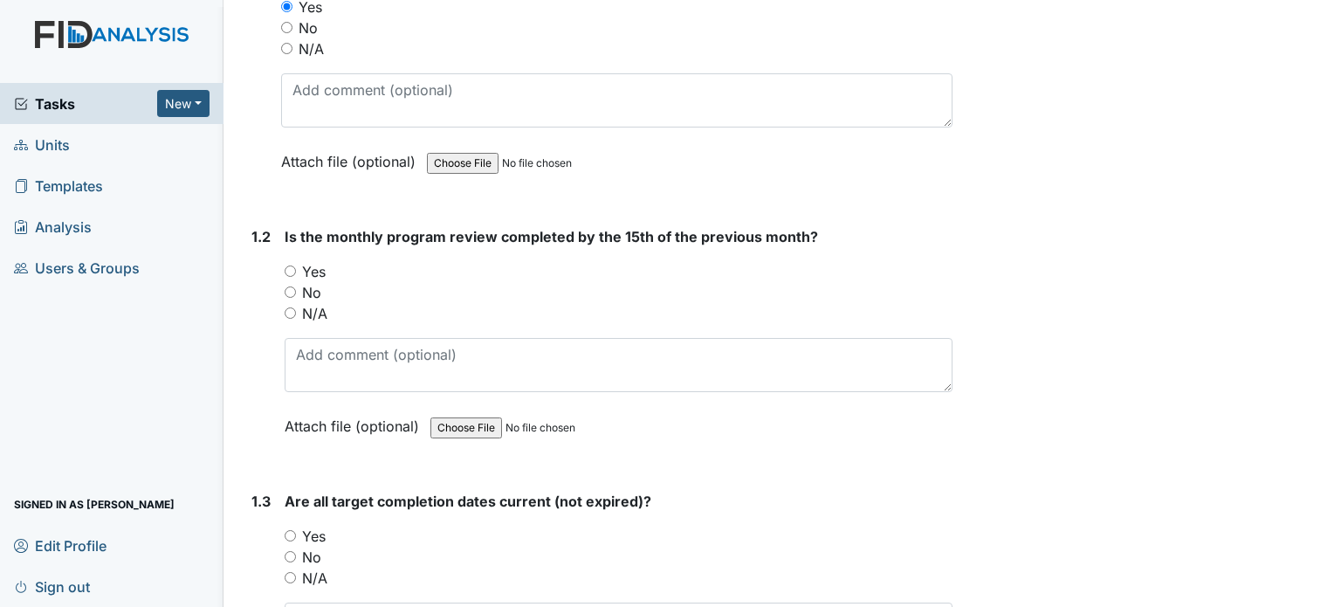
scroll to position [351, 0]
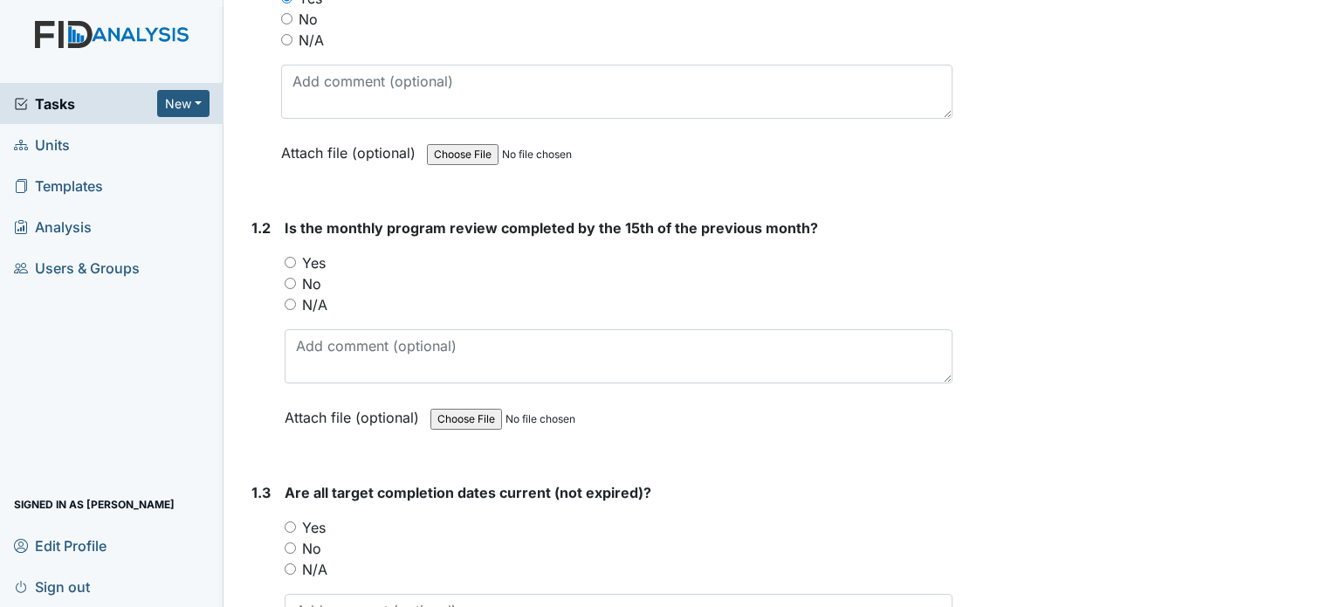
click at [293, 264] on input "Yes" at bounding box center [290, 262] width 11 height 11
radio input "true"
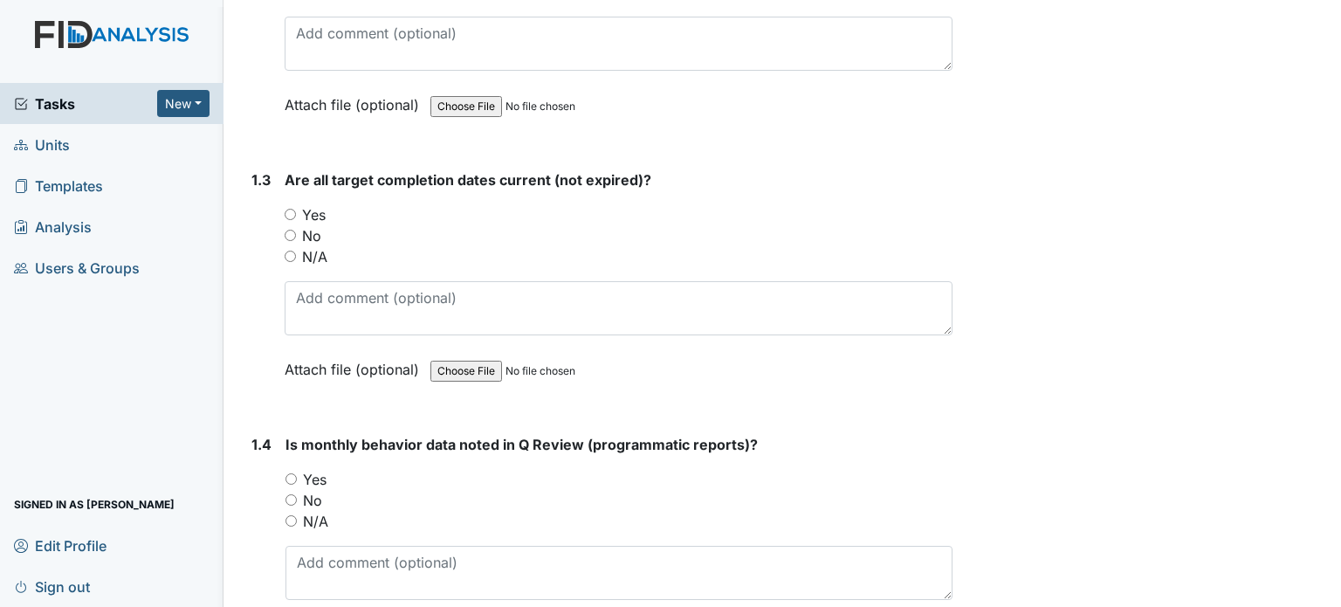
scroll to position [665, 0]
click at [293, 212] on input "Yes" at bounding box center [290, 212] width 11 height 11
radio input "true"
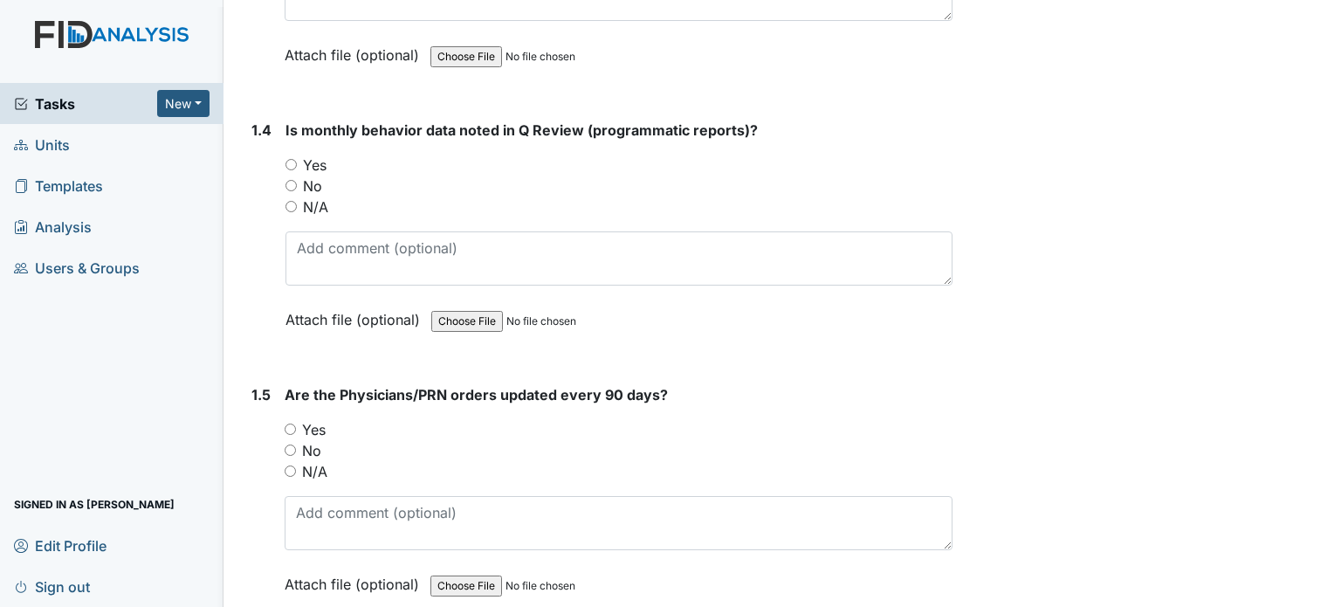
scroll to position [985, 0]
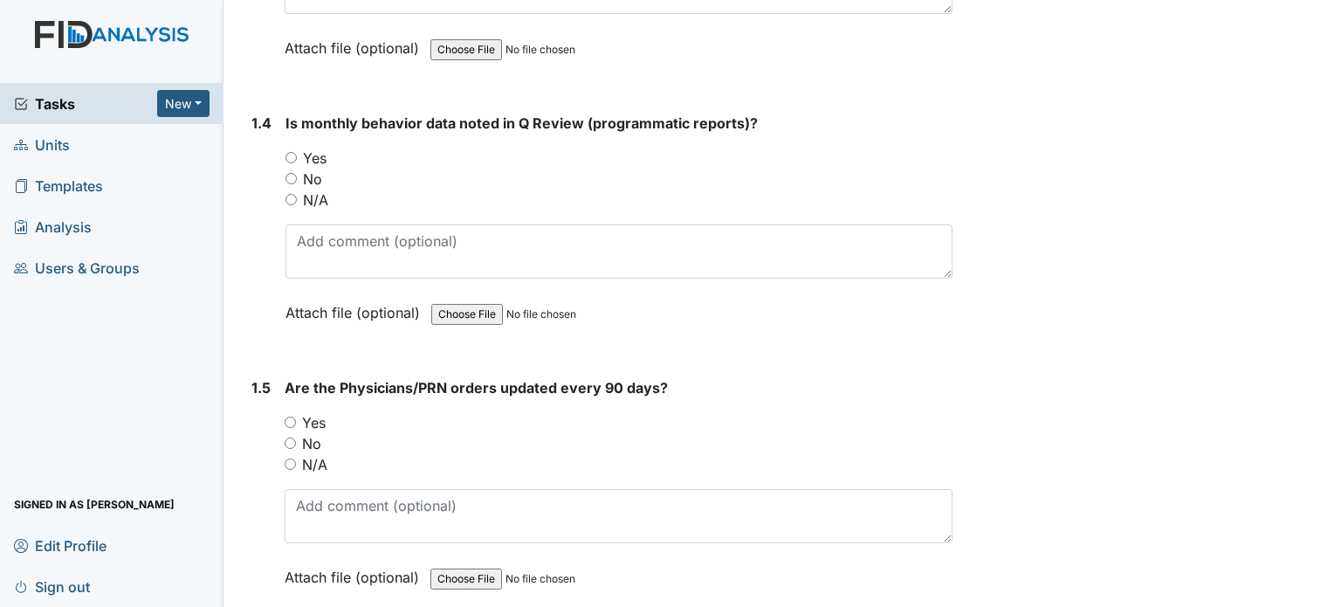
click at [292, 154] on input "Yes" at bounding box center [291, 157] width 11 height 11
radio input "true"
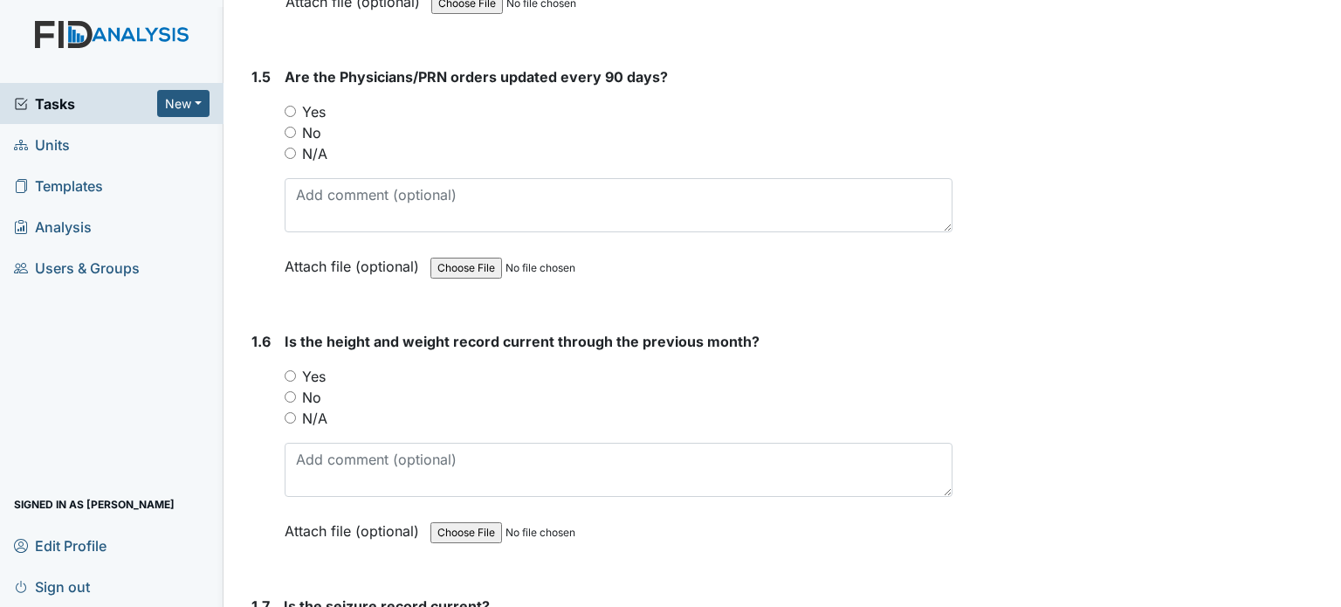
scroll to position [1303, 0]
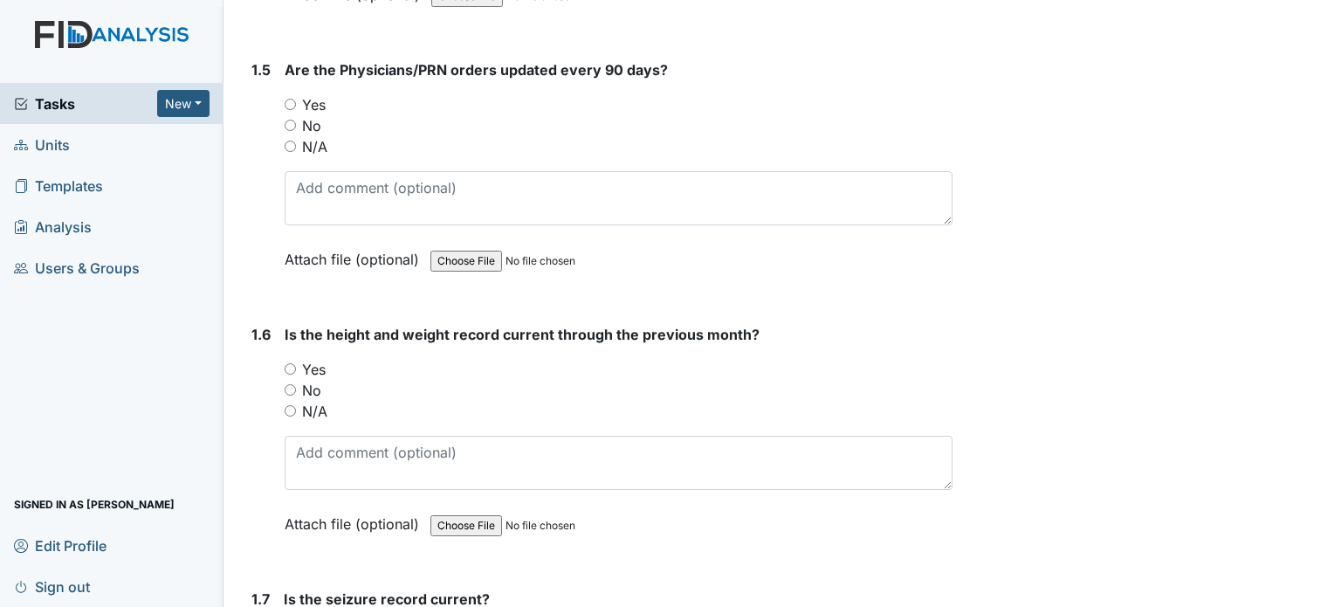
click at [290, 364] on input "Yes" at bounding box center [290, 368] width 11 height 11
radio input "true"
click at [293, 100] on input "Yes" at bounding box center [290, 104] width 11 height 11
radio input "true"
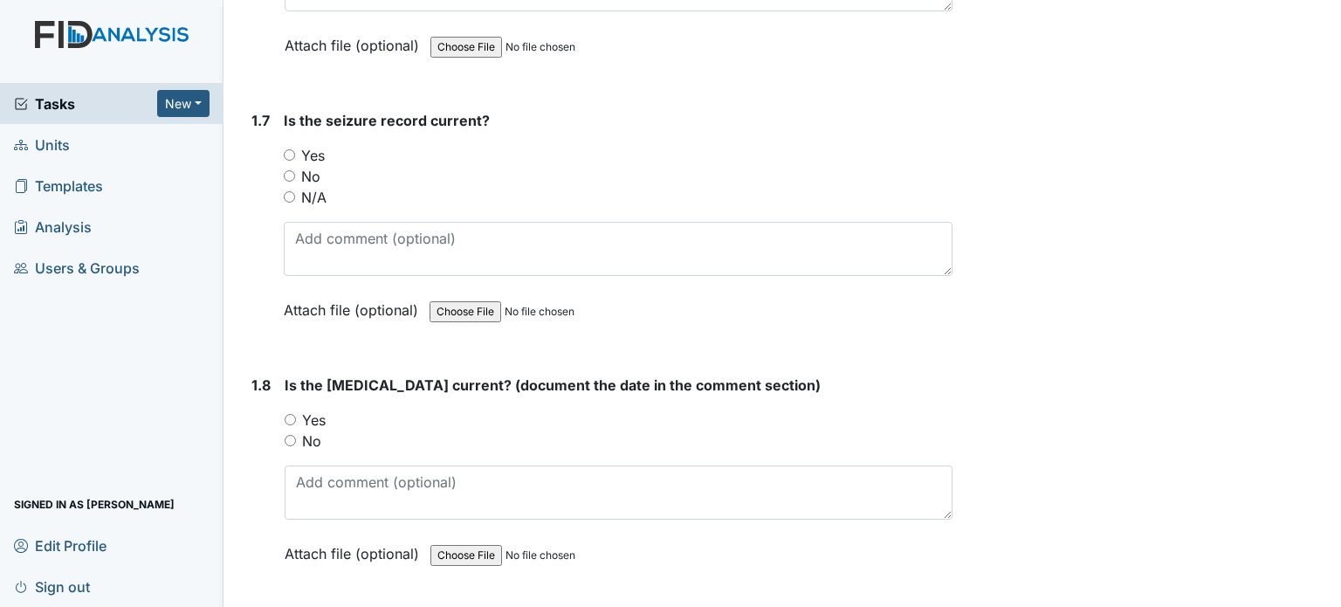
scroll to position [1783, 0]
click at [289, 189] on input "N/A" at bounding box center [289, 194] width 11 height 11
radio input "true"
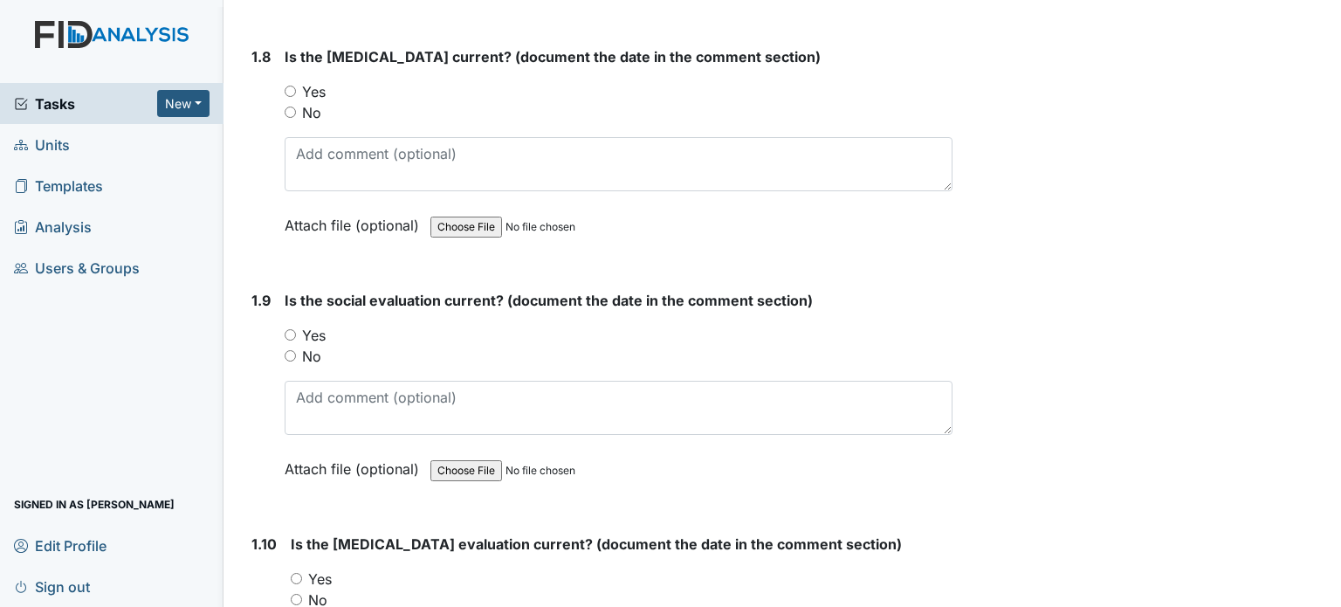
scroll to position [2111, 0]
click at [286, 327] on input "Yes" at bounding box center [290, 332] width 11 height 11
radio input "true"
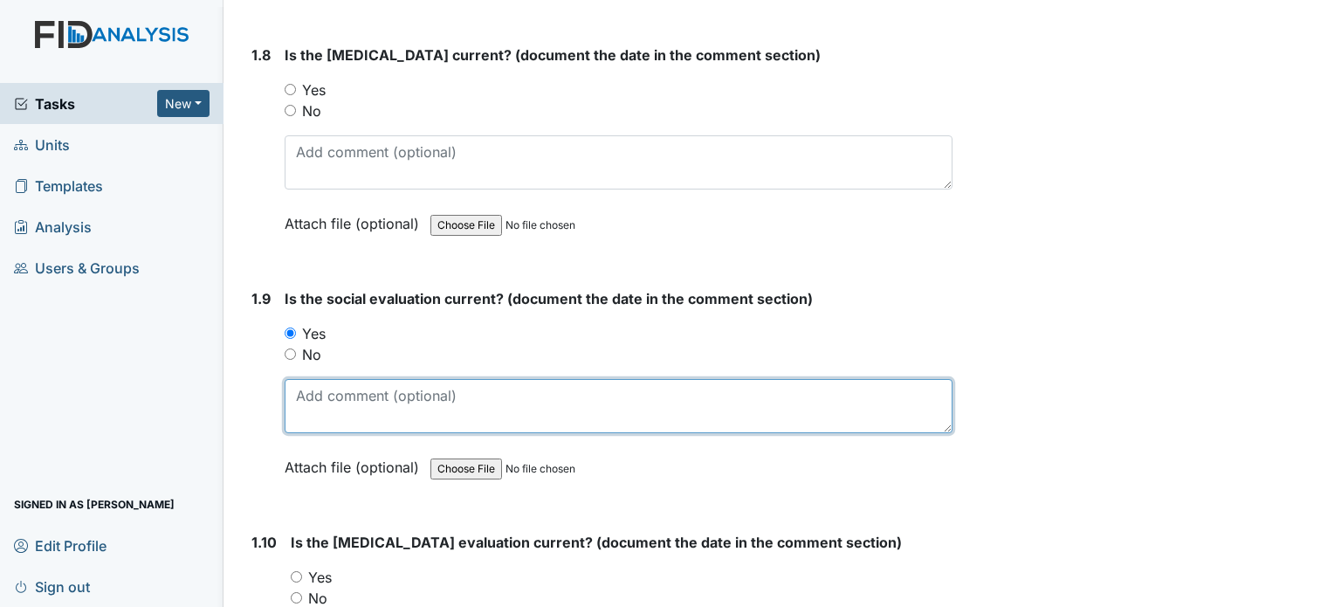
click at [321, 394] on textarea at bounding box center [619, 406] width 668 height 54
type textarea "8/12/22"
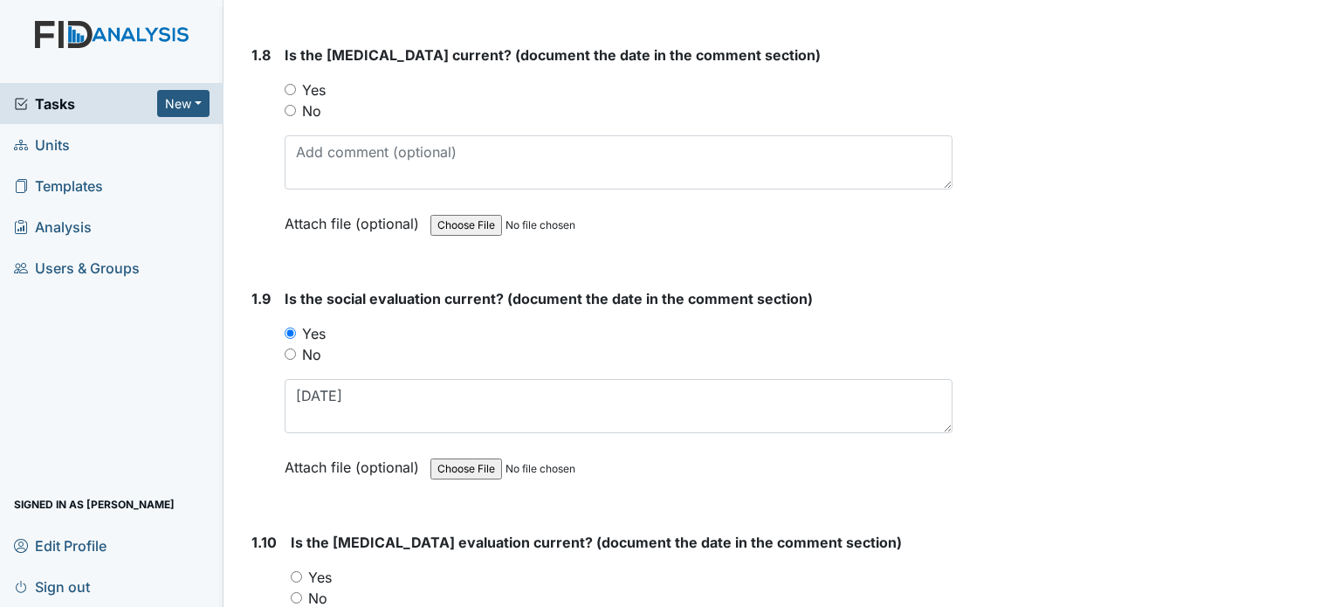
click at [289, 105] on input "No" at bounding box center [290, 110] width 11 height 11
radio input "true"
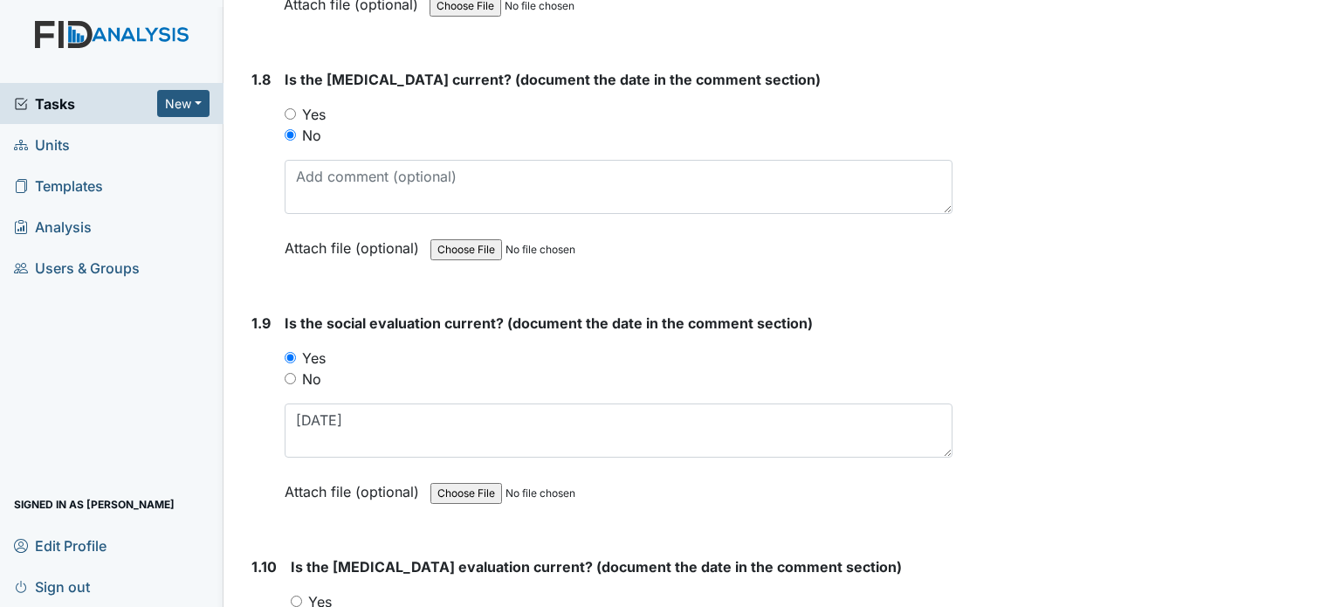
scroll to position [2088, 0]
click at [296, 105] on div "Yes" at bounding box center [619, 112] width 668 height 21
click at [290, 107] on input "Yes" at bounding box center [290, 112] width 11 height 11
radio input "true"
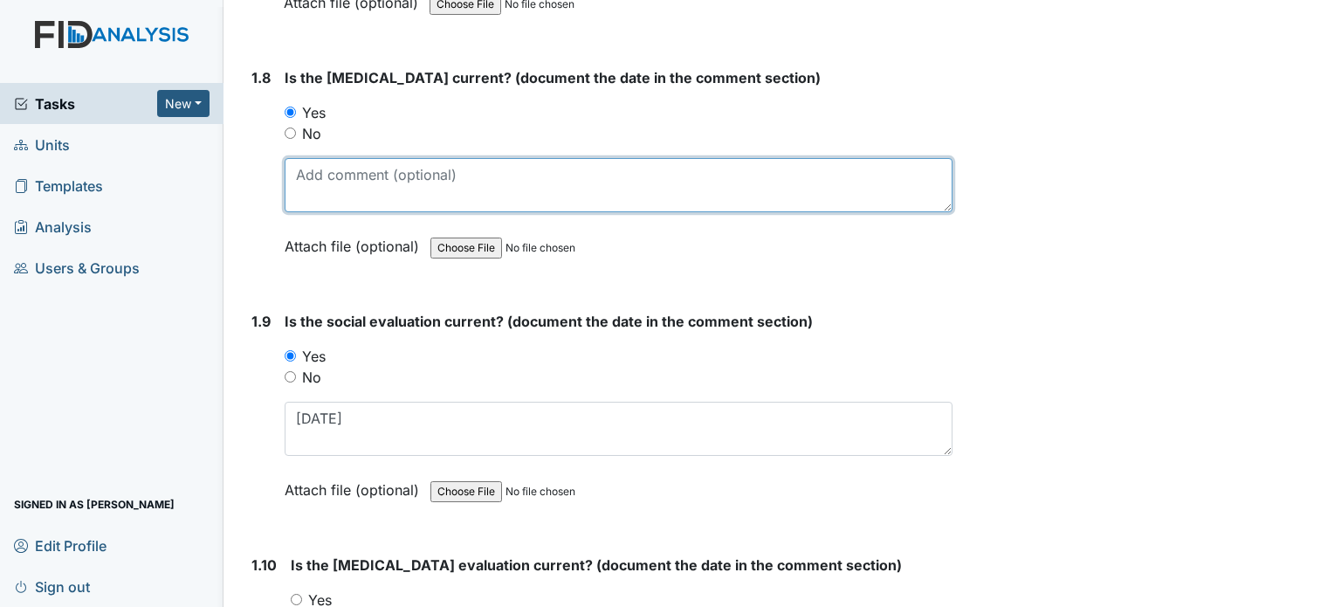
click at [317, 174] on textarea at bounding box center [619, 185] width 668 height 54
click at [313, 167] on textarea "5/2/06" at bounding box center [619, 185] width 668 height 54
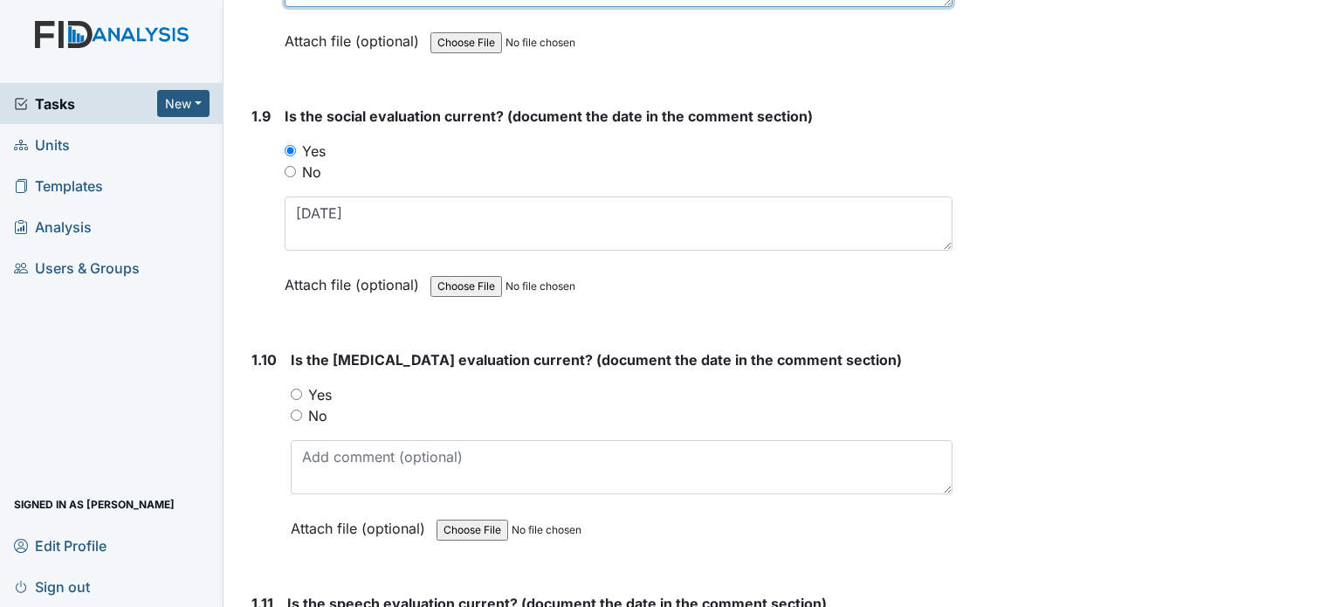
scroll to position [2297, 0]
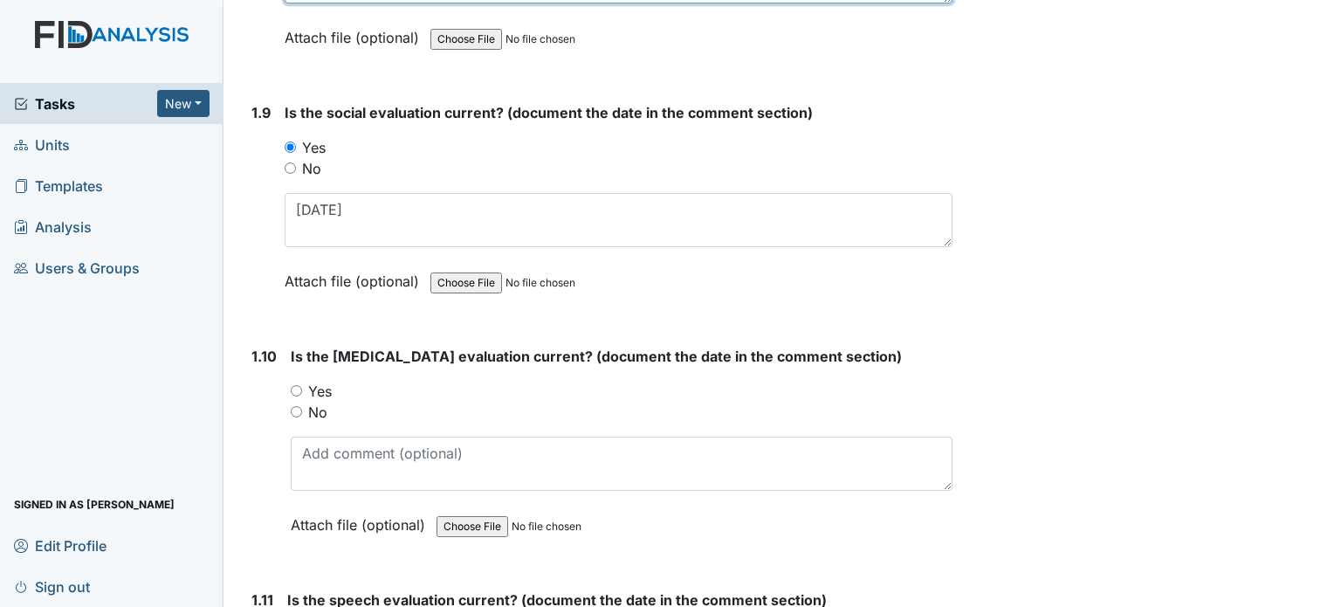
type textarea "5/3/06"
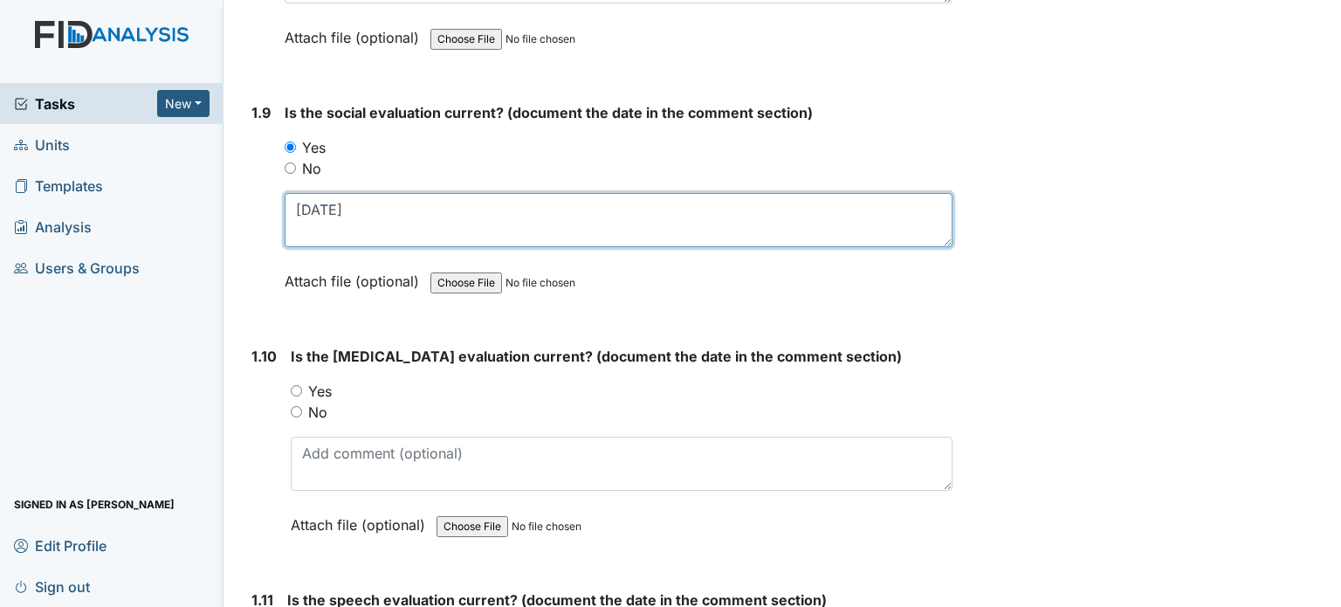
click at [386, 205] on textarea "8/12/22" at bounding box center [619, 220] width 668 height 54
type textarea "1/18/02"
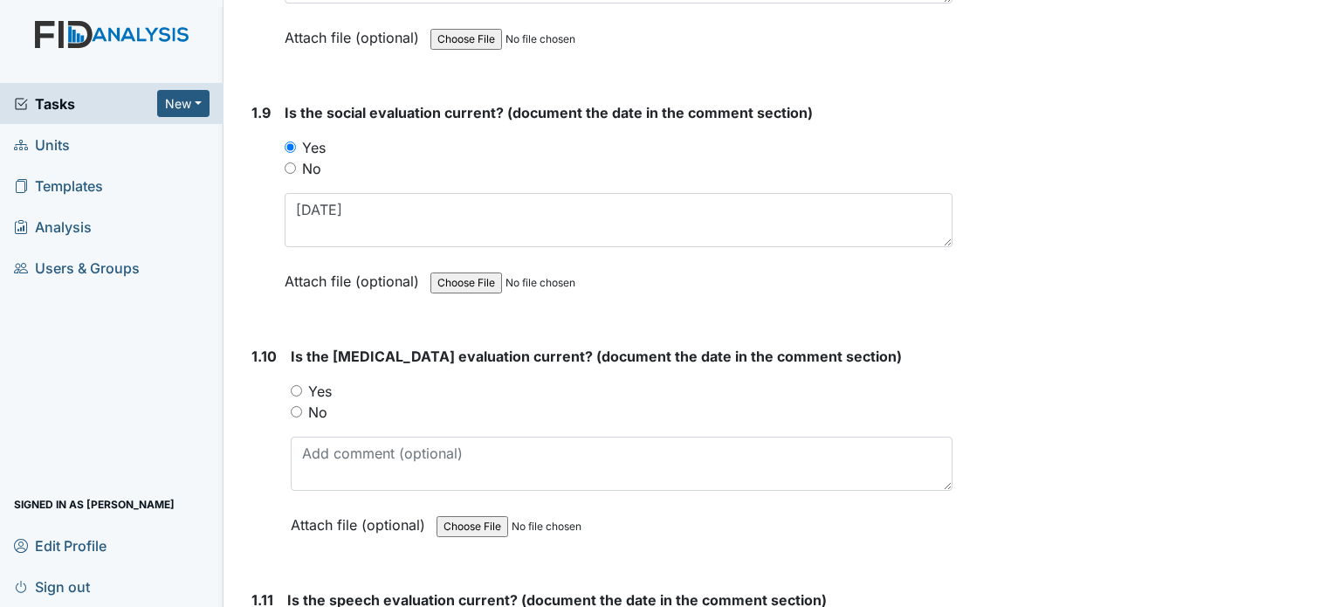
click at [298, 385] on input "Yes" at bounding box center [296, 390] width 11 height 11
radio input "true"
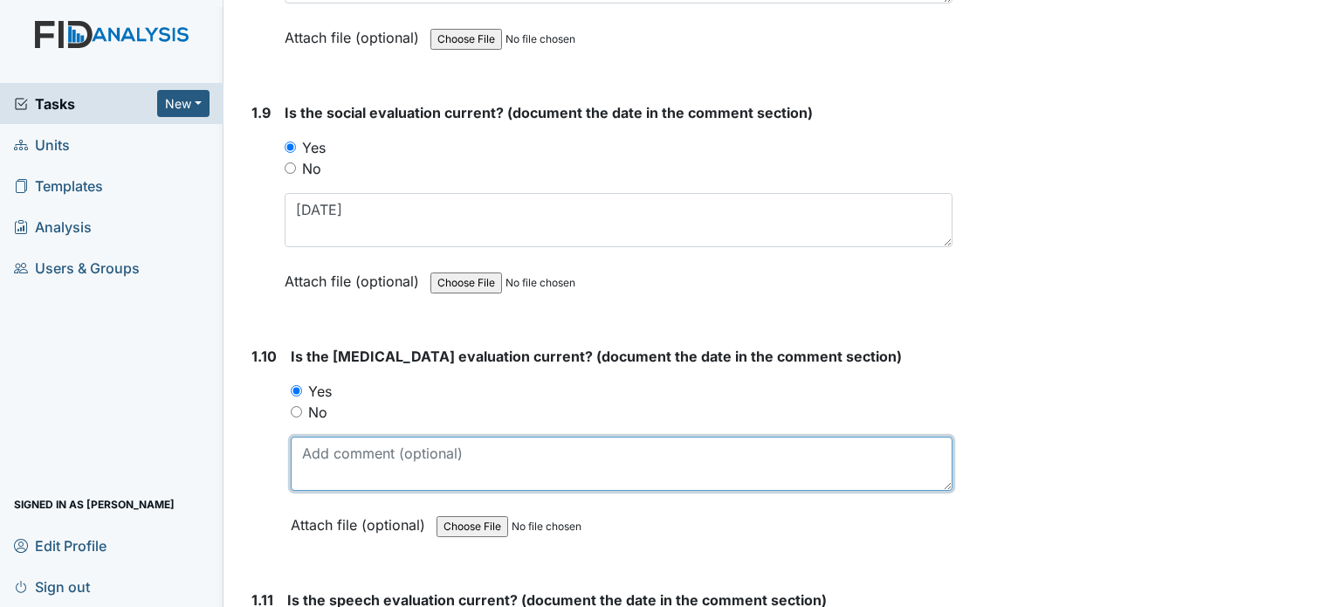
click at [328, 450] on textarea at bounding box center [622, 464] width 662 height 54
type textarea "1/19/19"
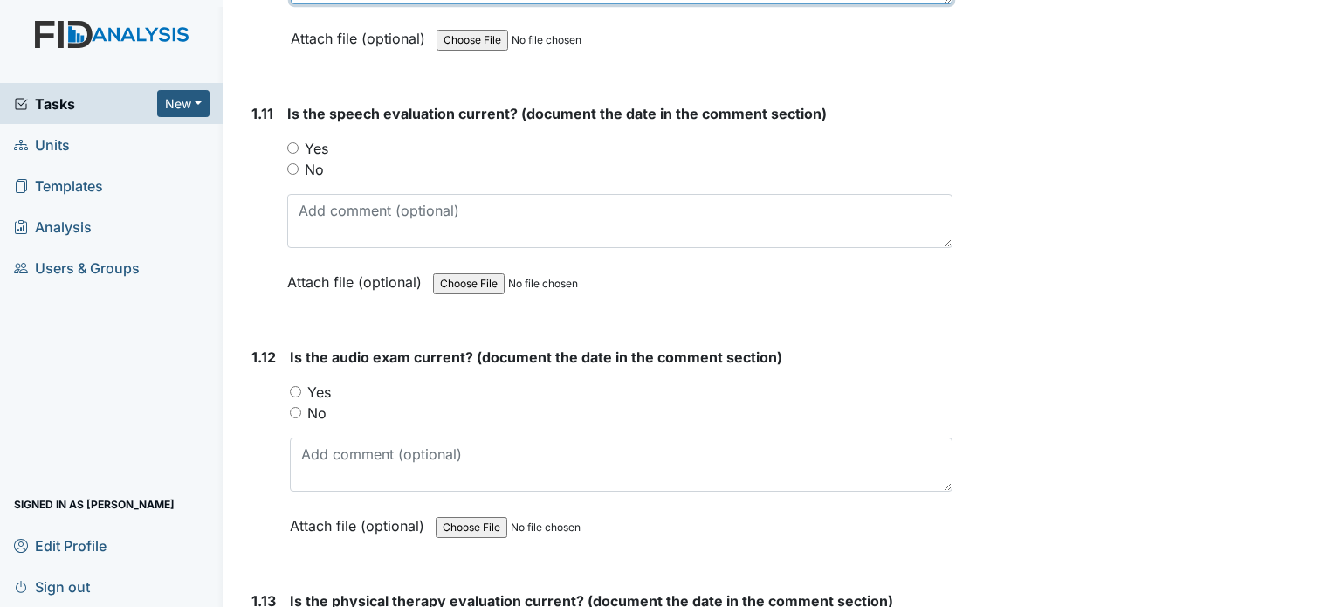
scroll to position [2787, 0]
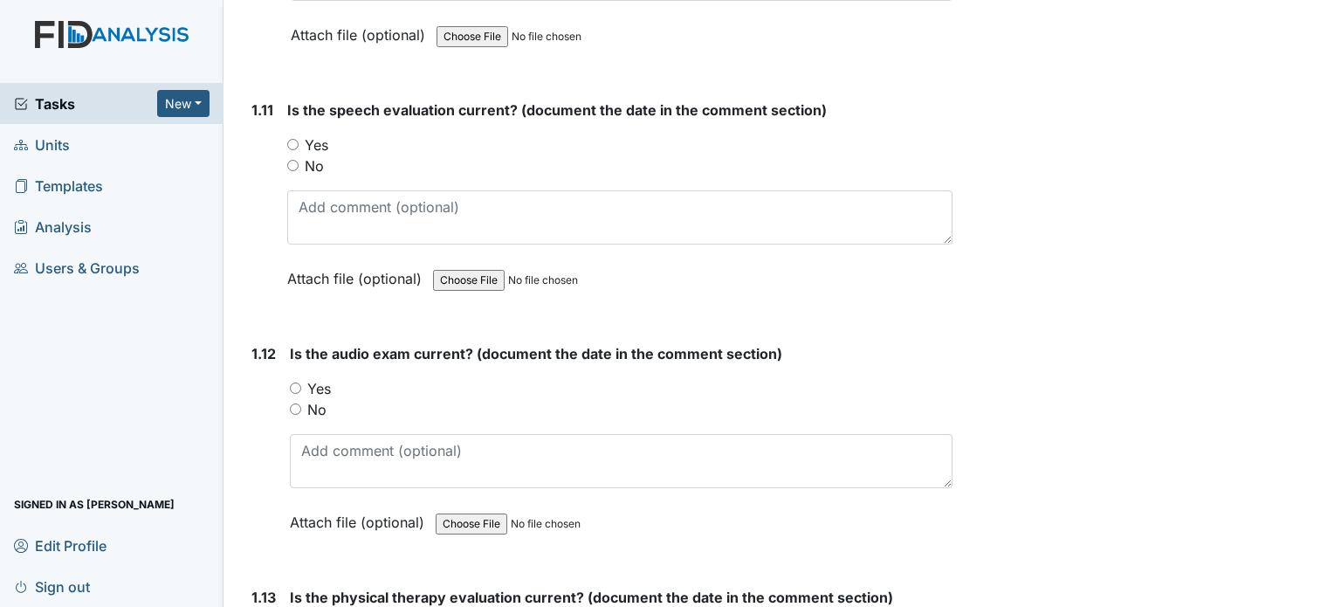
click at [293, 139] on input "Yes" at bounding box center [292, 144] width 11 height 11
radio input "true"
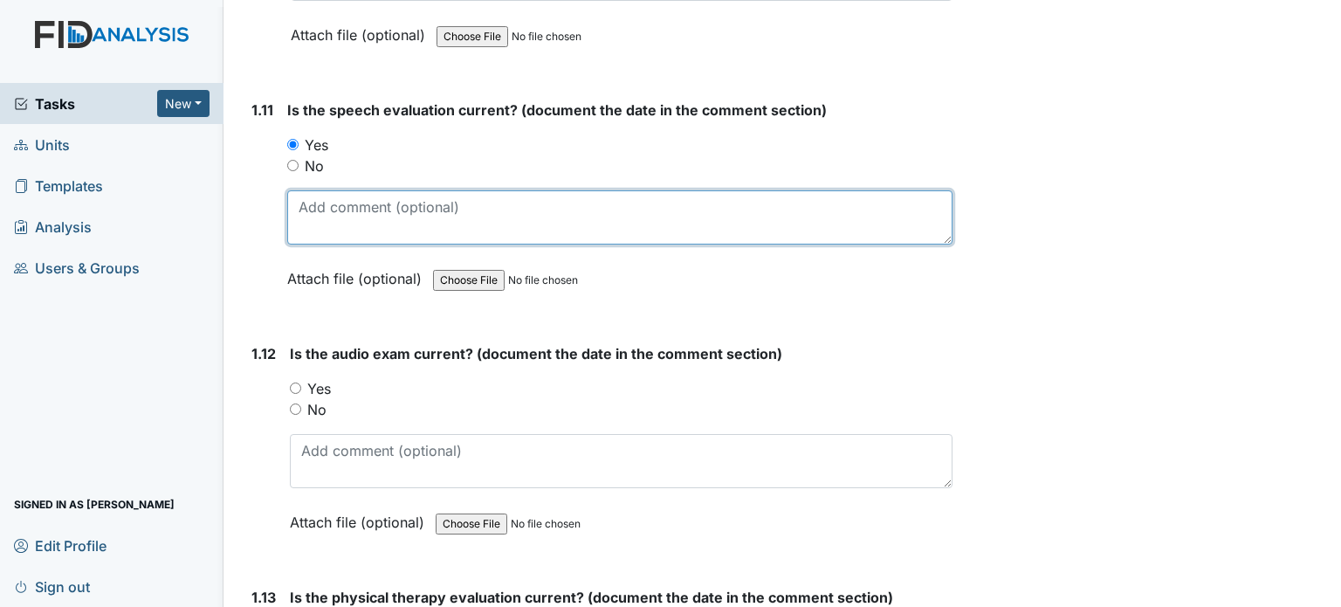
click at [315, 192] on textarea at bounding box center [619, 217] width 665 height 54
click at [323, 195] on textarea "6/26/07" at bounding box center [619, 217] width 665 height 54
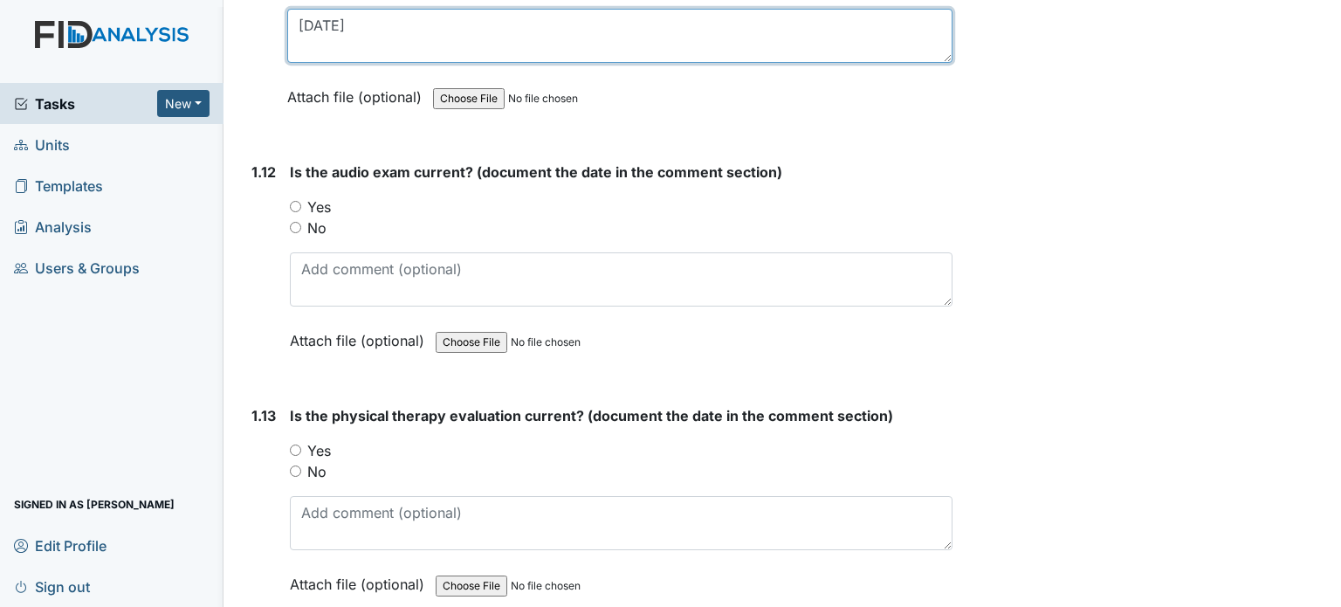
scroll to position [2984, 0]
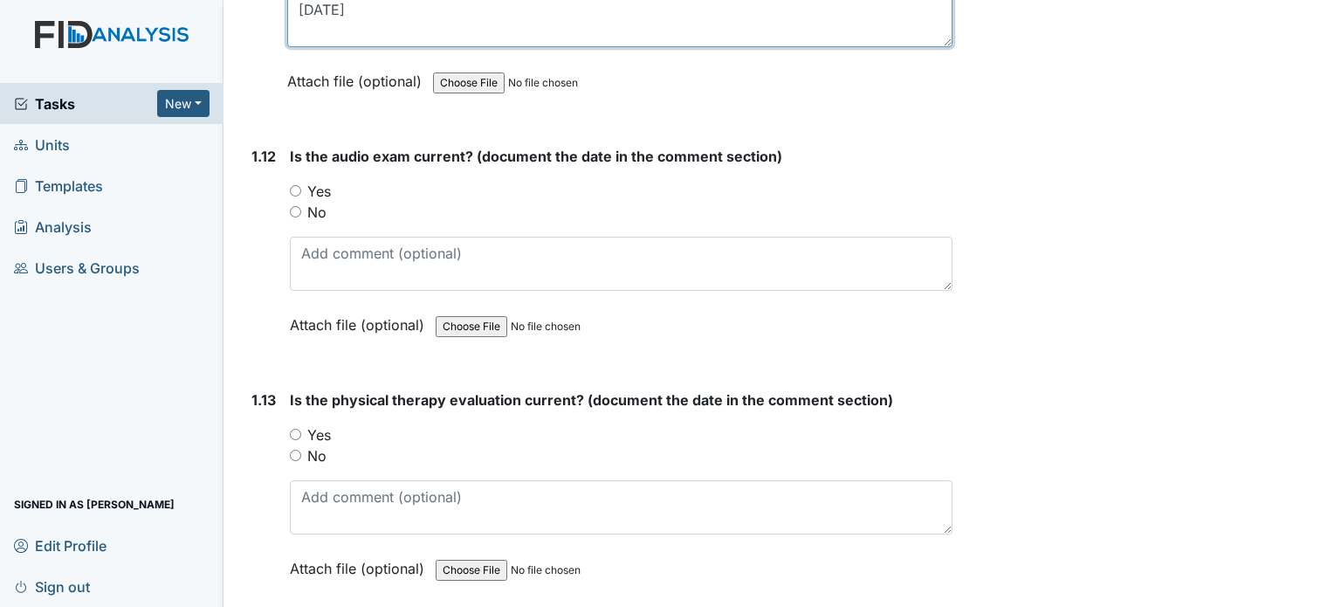
type textarea "6/27/06"
click at [296, 185] on input "Yes" at bounding box center [295, 190] width 11 height 11
radio input "true"
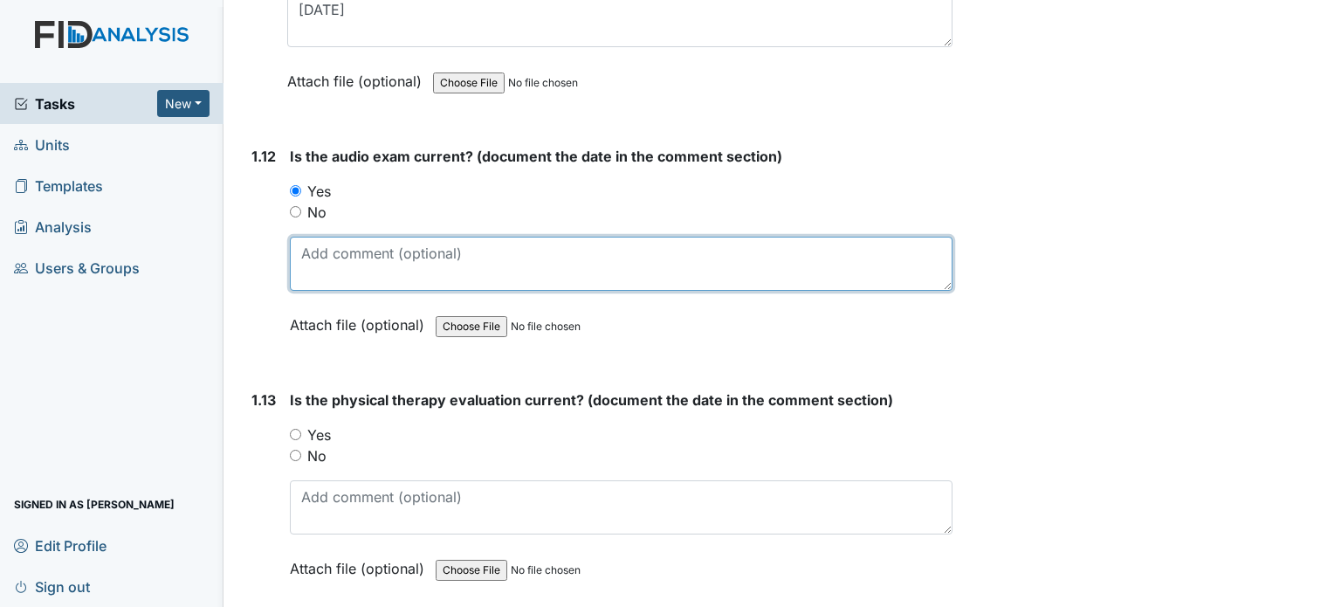
click at [320, 247] on textarea at bounding box center [621, 264] width 663 height 54
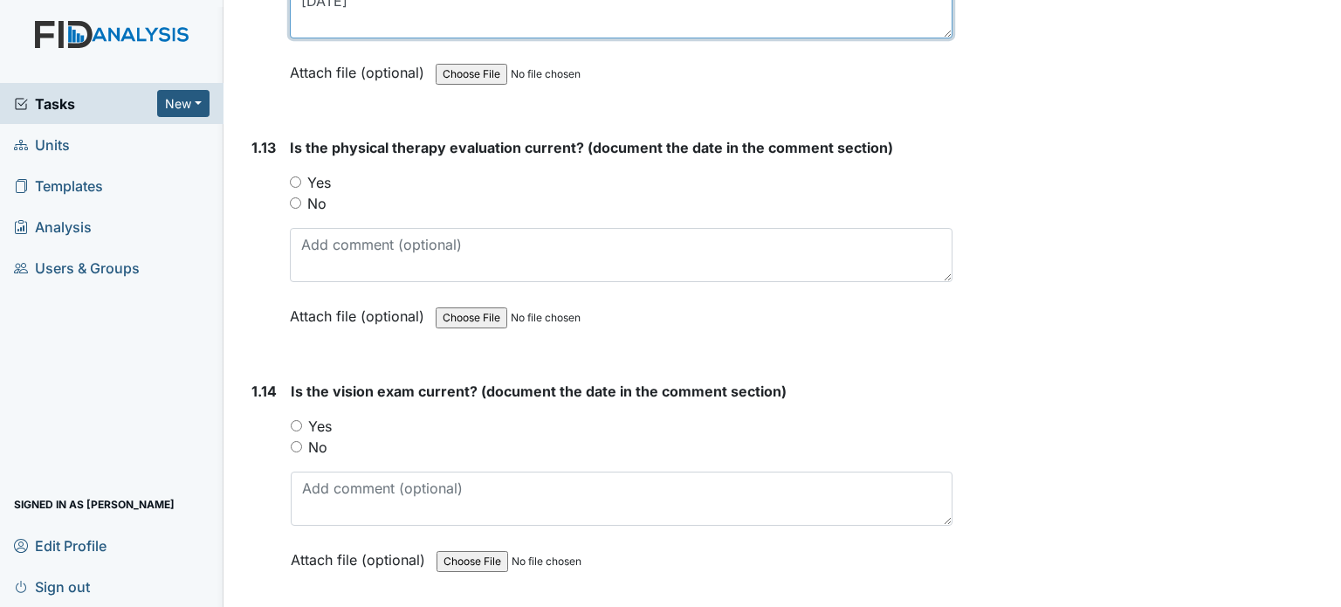
scroll to position [3264, 0]
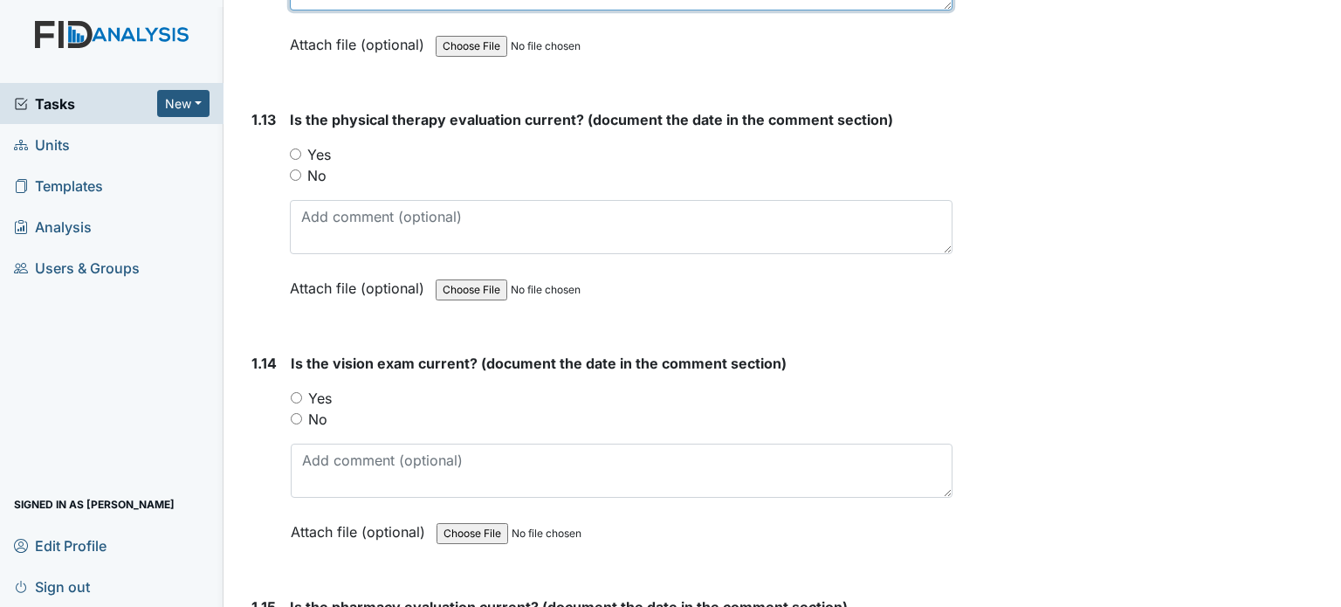
type textarea "1/2/07"
click at [298, 148] on input "Yes" at bounding box center [295, 153] width 11 height 11
radio input "true"
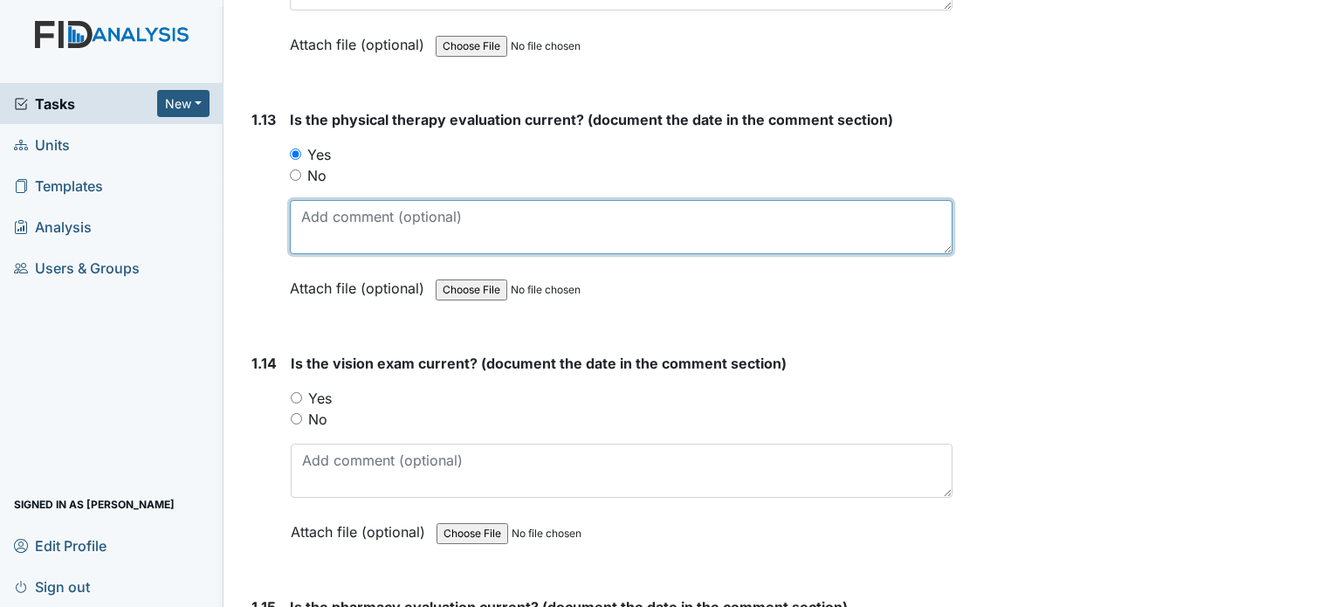
click at [323, 205] on textarea at bounding box center [621, 227] width 663 height 54
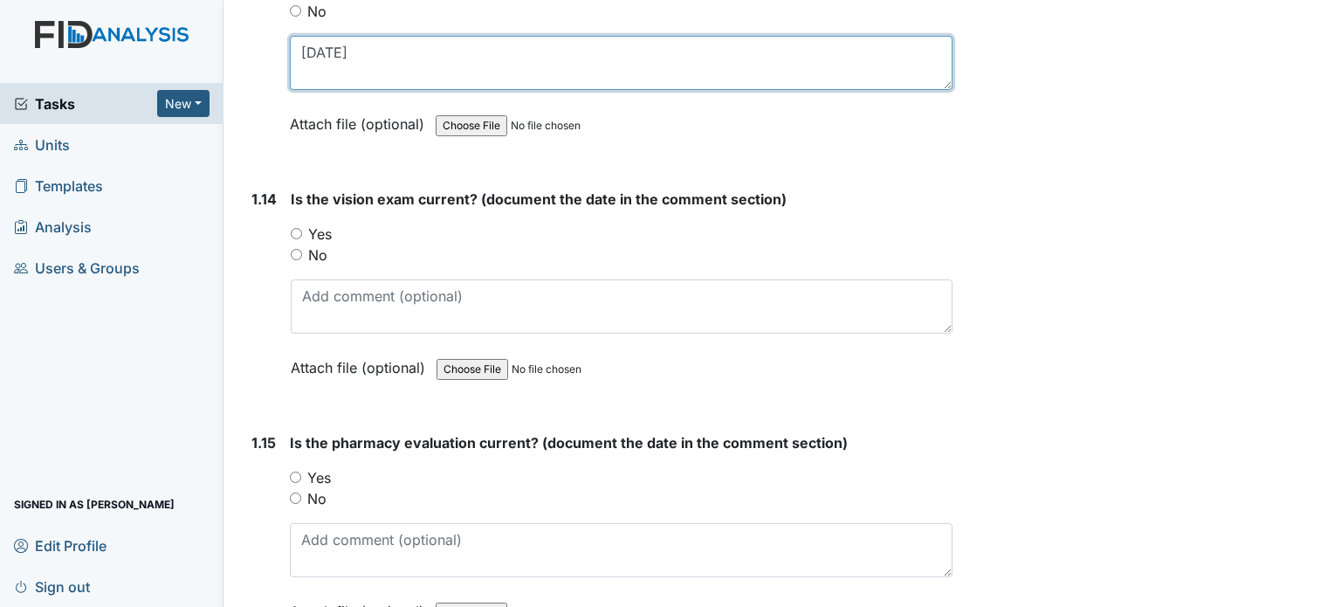
scroll to position [3430, 0]
type textarea "9/5/23"
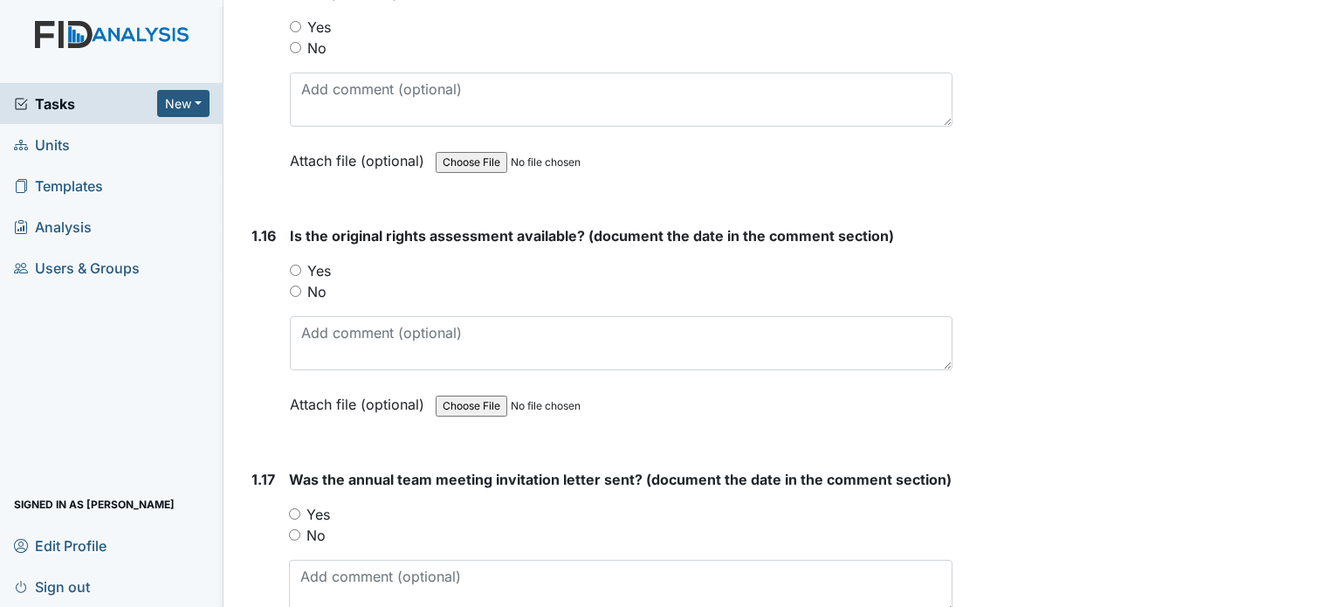
scroll to position [3927, 0]
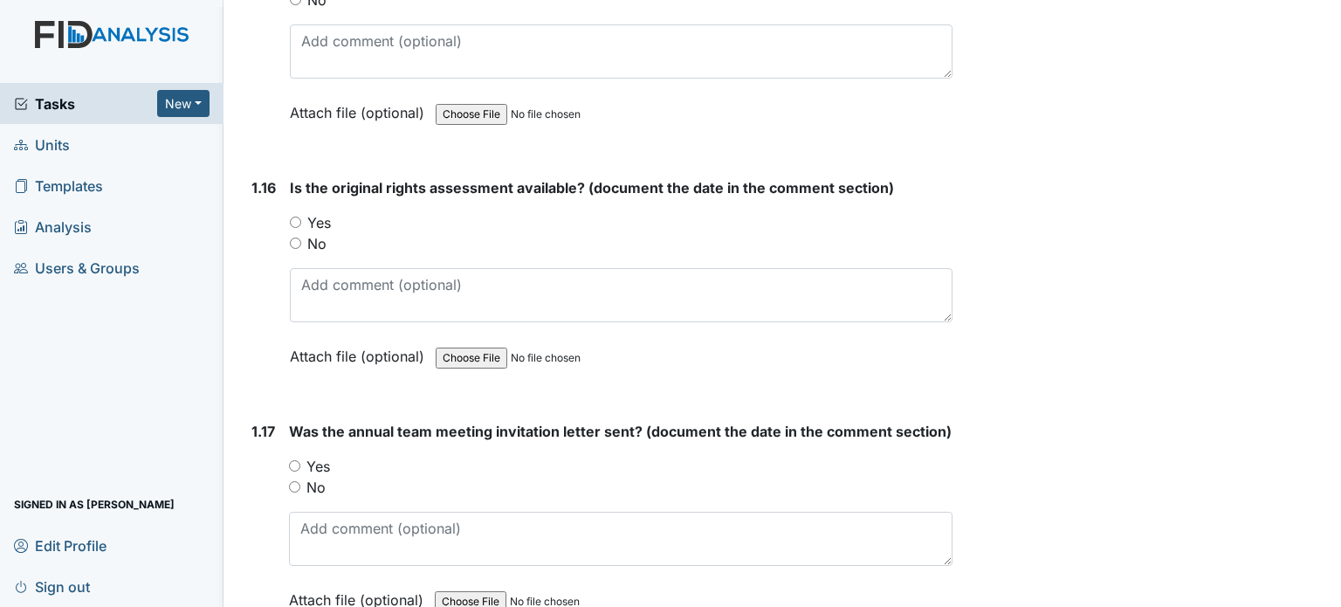
click at [292, 217] on input "Yes" at bounding box center [295, 222] width 11 height 11
radio input "true"
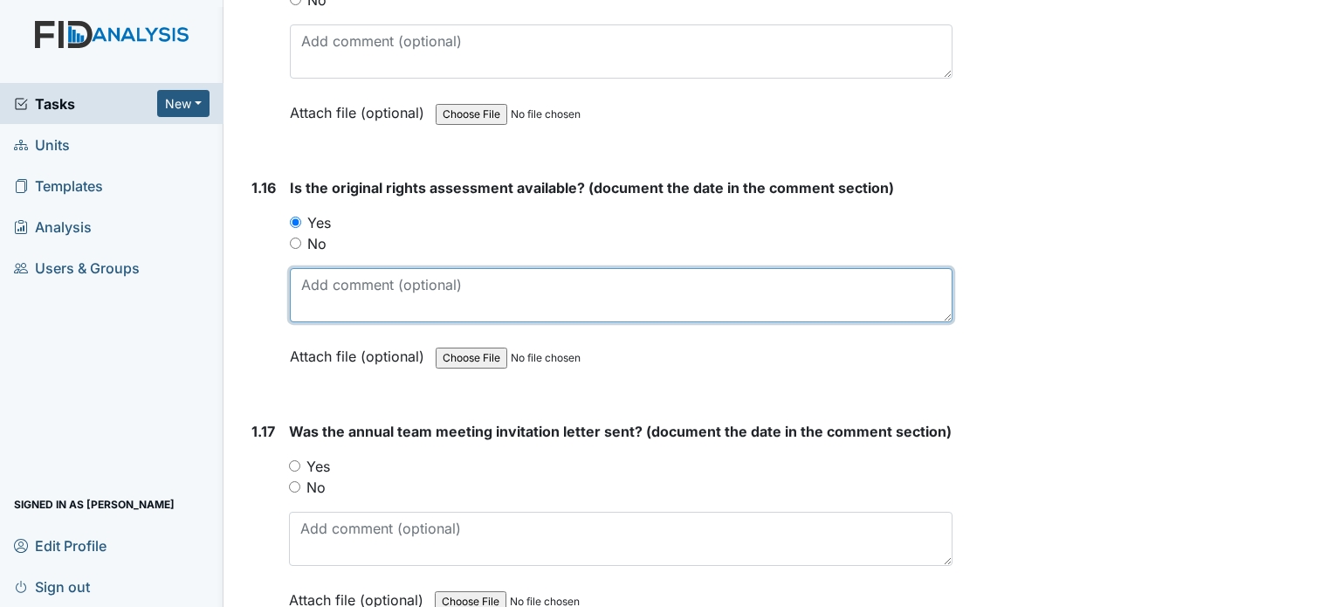
click at [317, 272] on textarea at bounding box center [621, 295] width 663 height 54
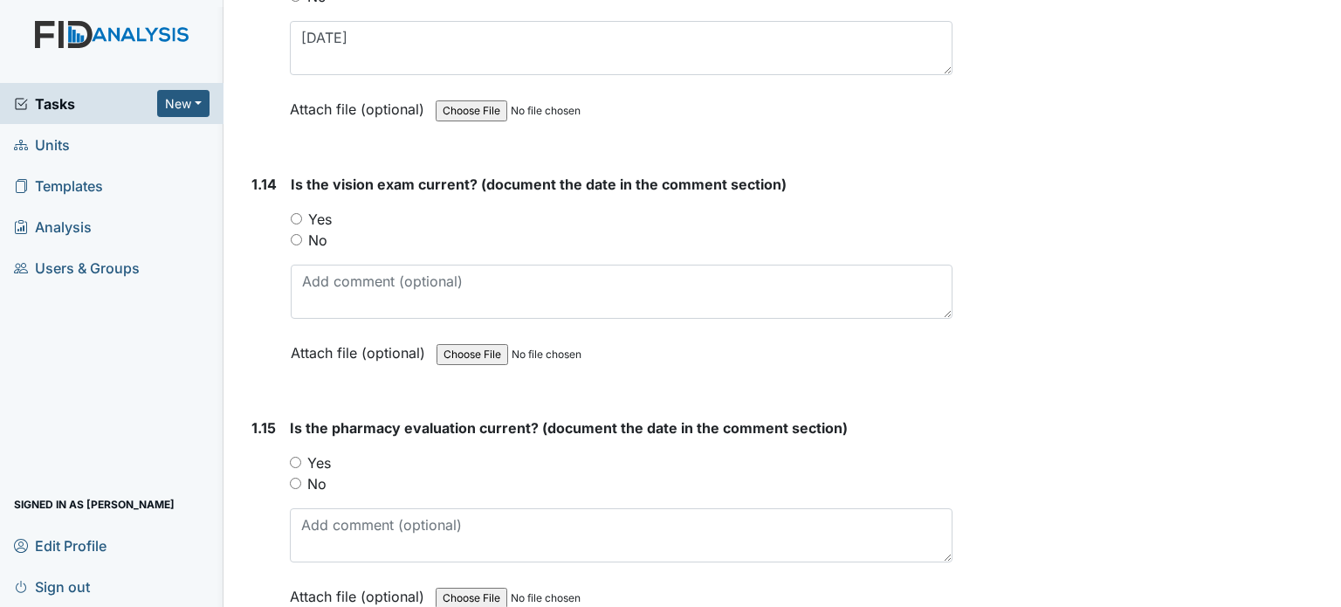
scroll to position [3492, 0]
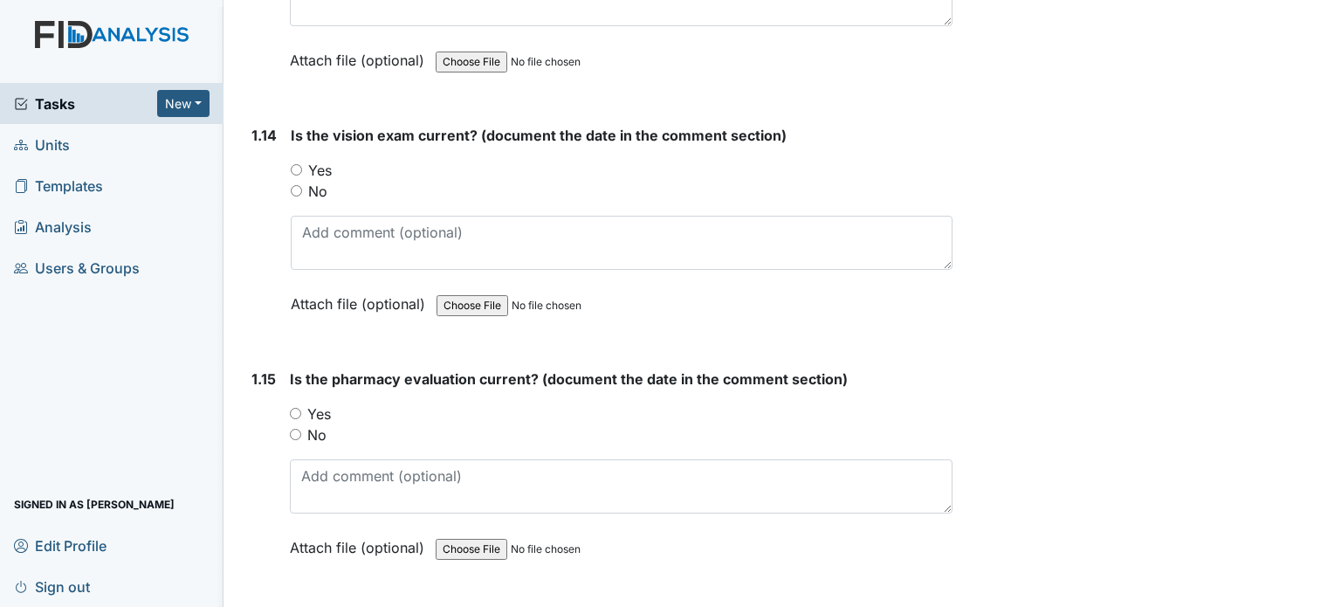
type textarea "5/1/01"
click at [291, 164] on input "Yes" at bounding box center [296, 169] width 11 height 11
radio input "true"
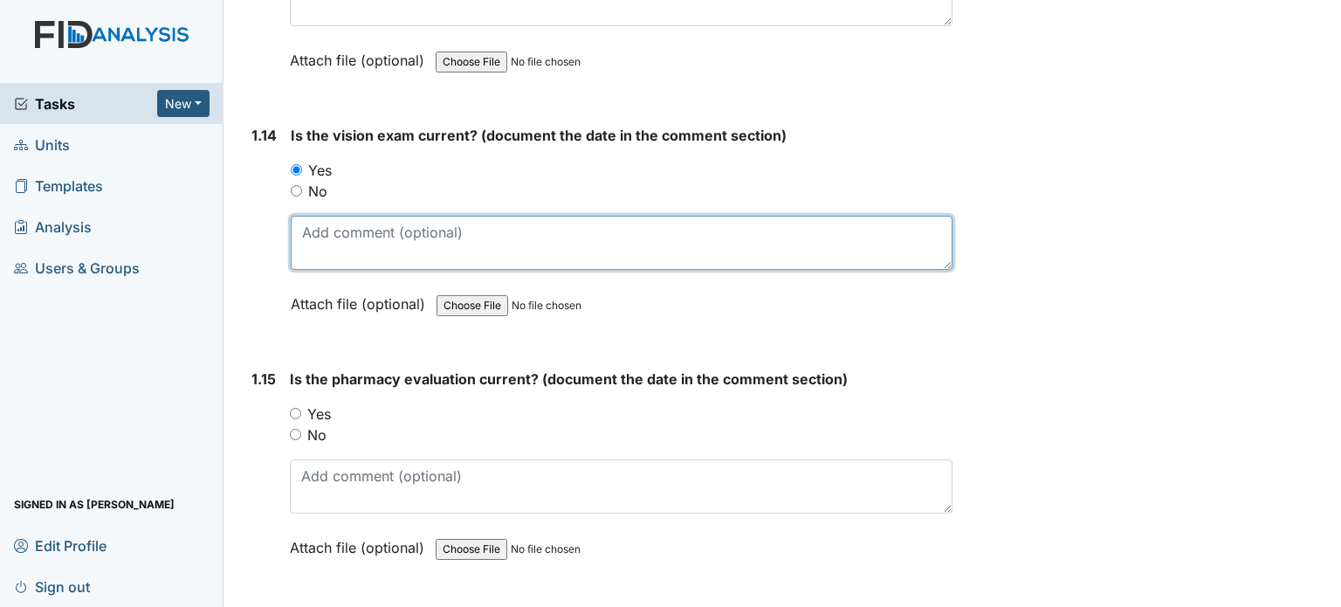
click at [325, 216] on textarea at bounding box center [622, 243] width 662 height 54
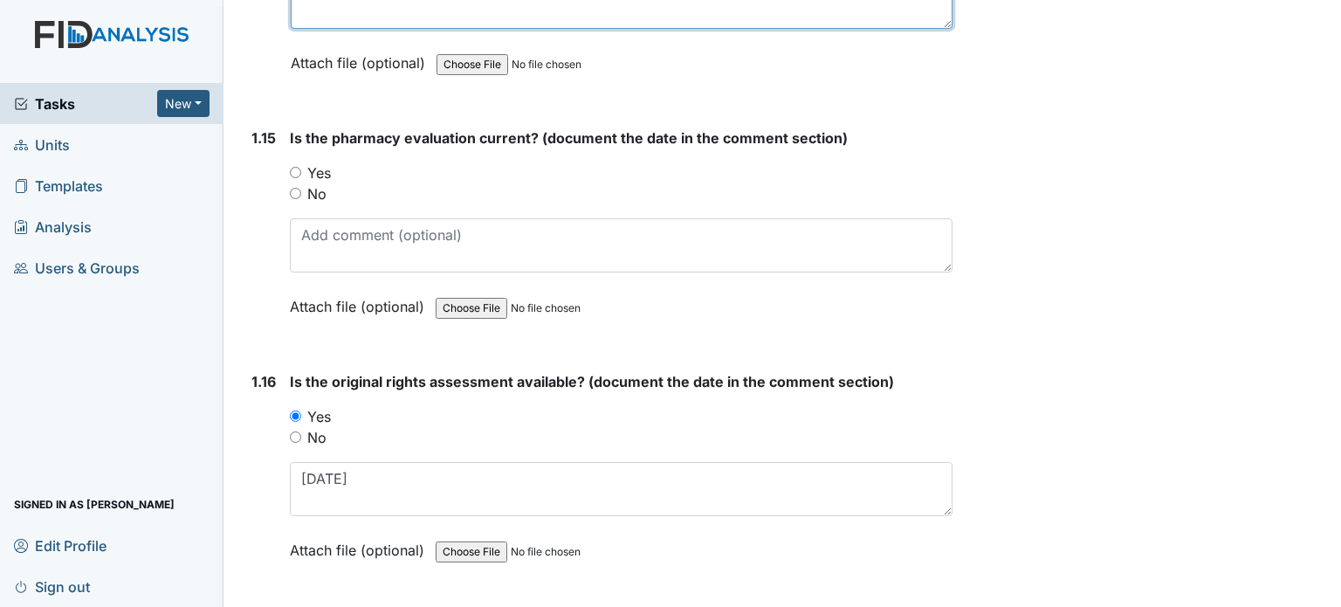
scroll to position [3705, 0]
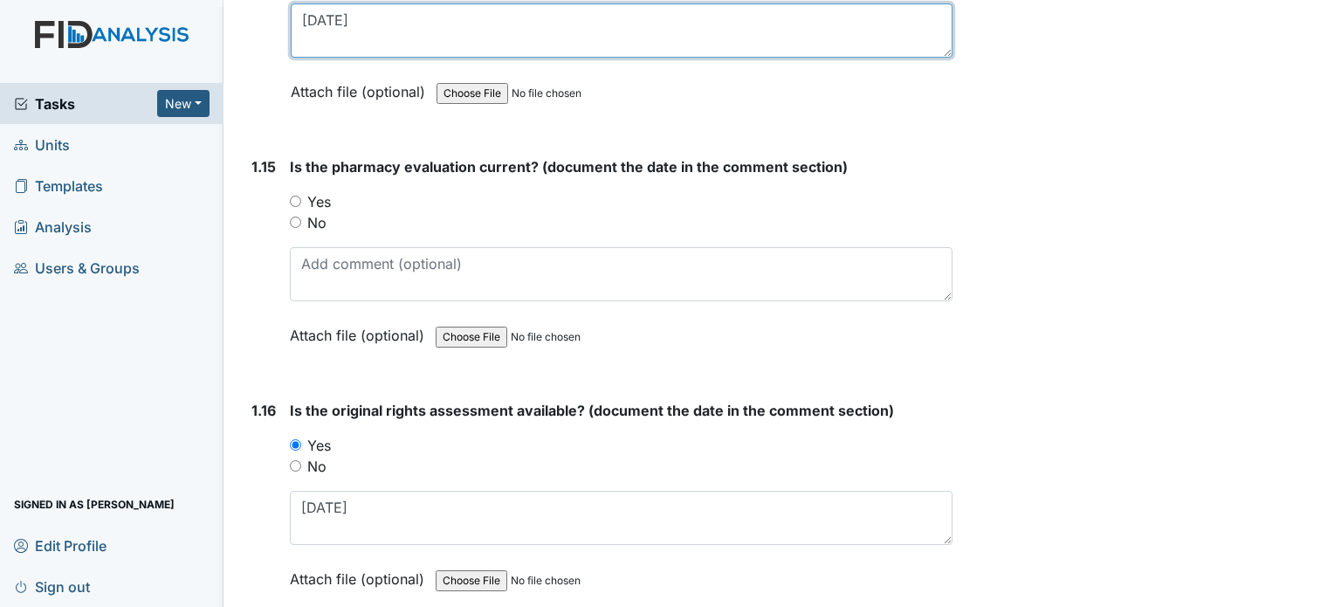
type textarea "4/2/24"
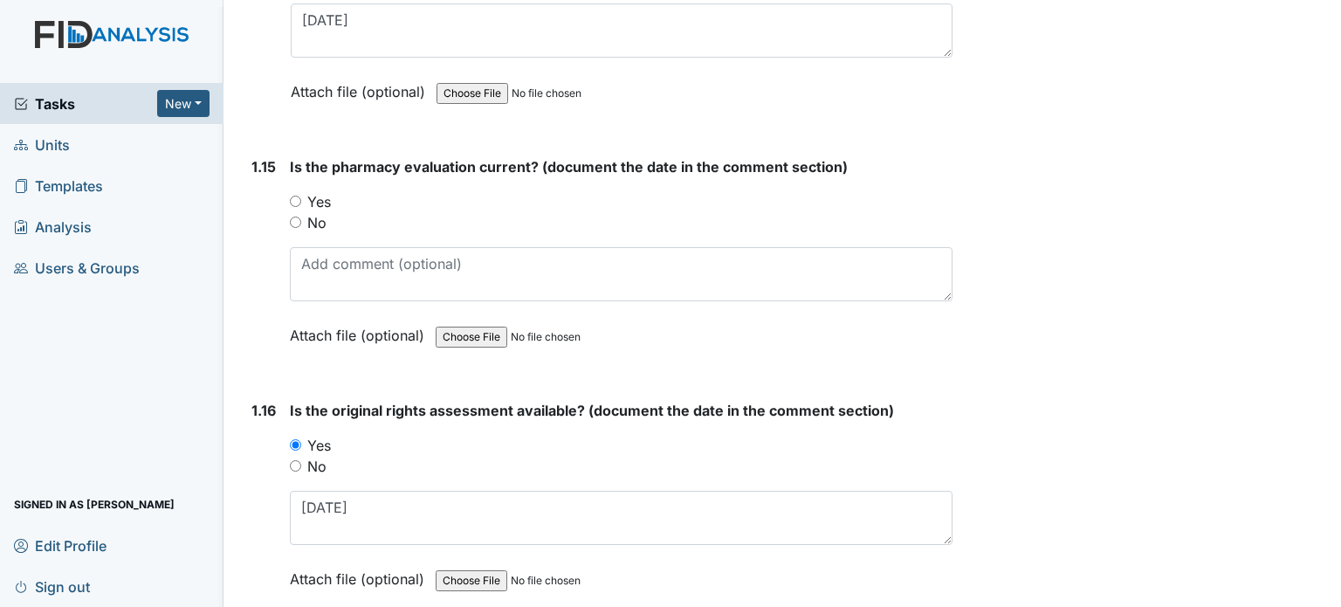
click at [292, 196] on input "Yes" at bounding box center [295, 201] width 11 height 11
radio input "true"
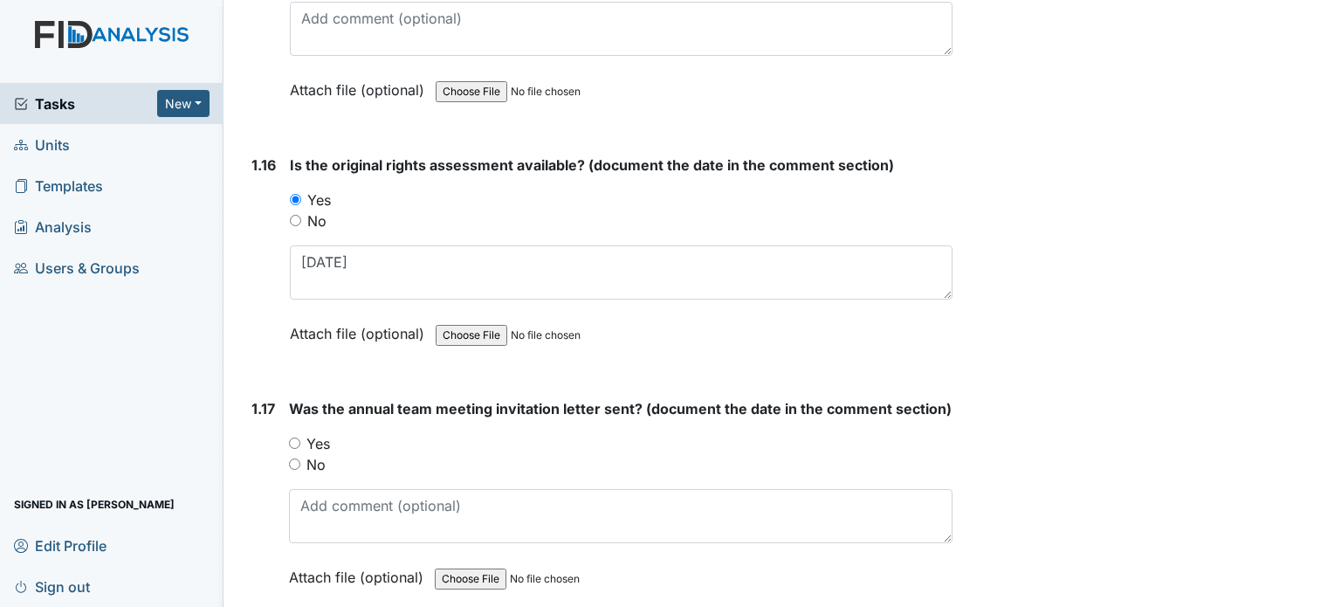
scroll to position [3952, 0]
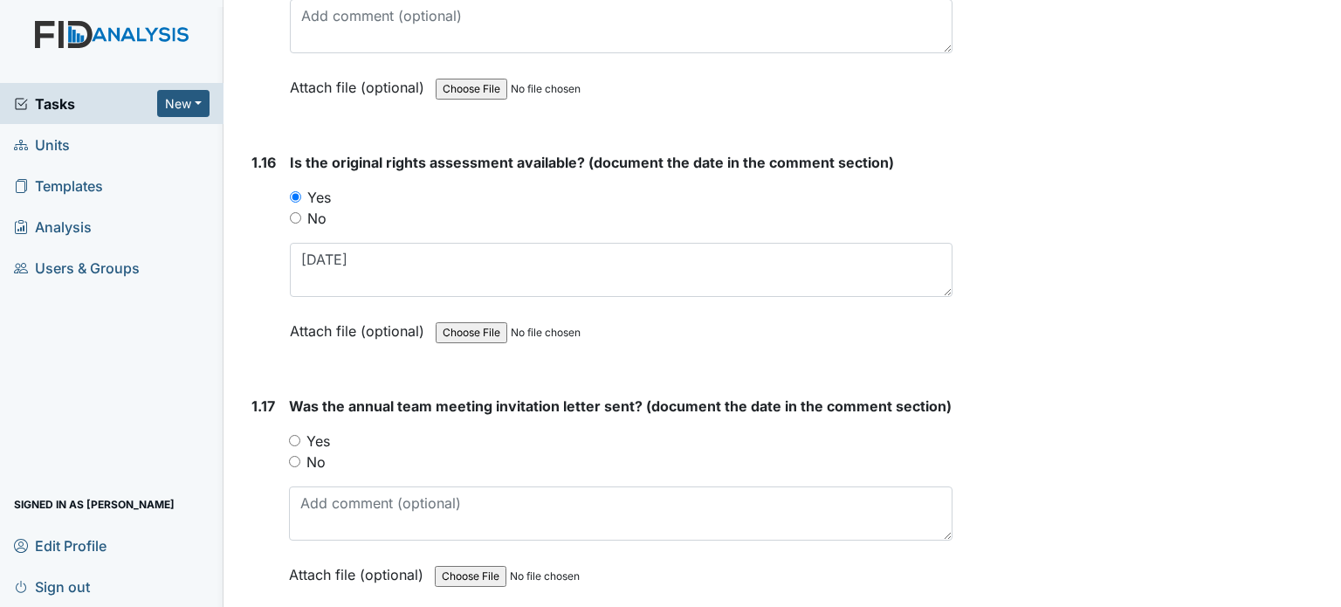
click at [291, 435] on input "Yes" at bounding box center [294, 440] width 11 height 11
radio input "true"
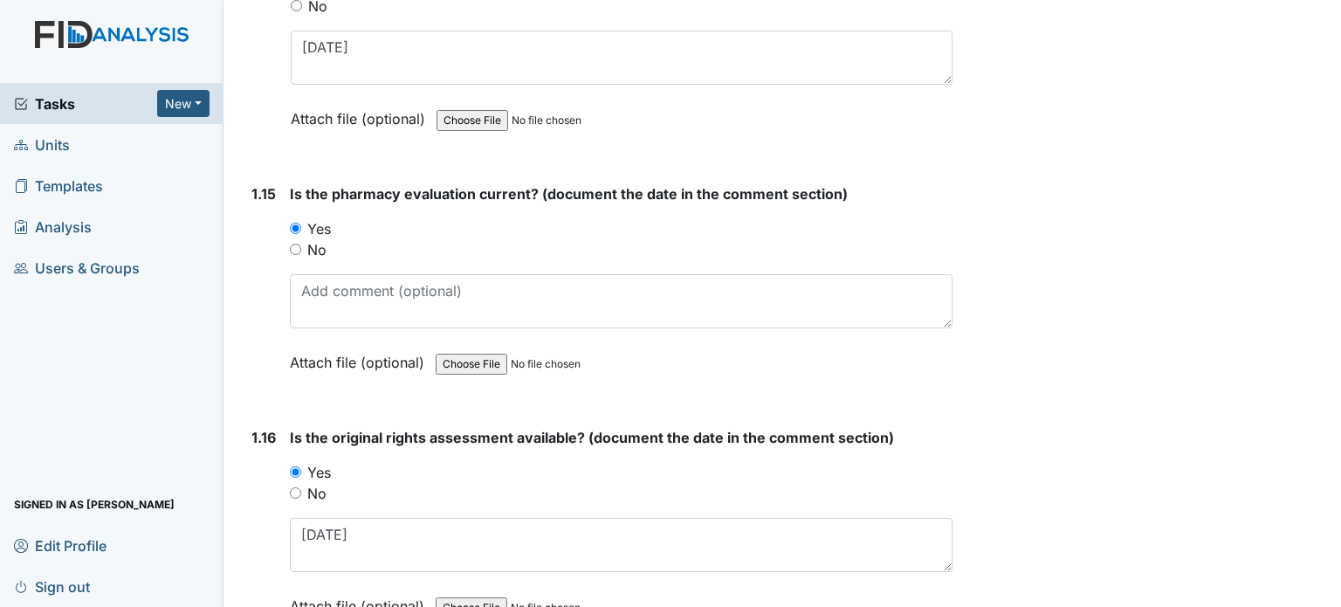
scroll to position [3677, 0]
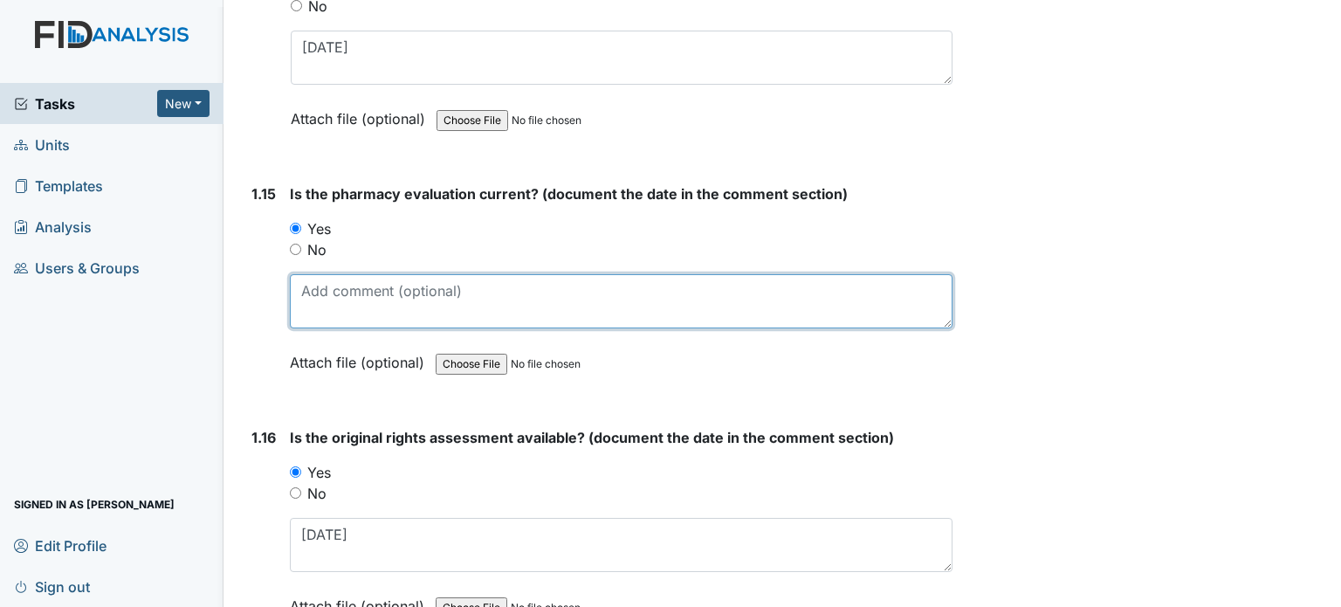
click at [374, 291] on textarea at bounding box center [621, 301] width 663 height 54
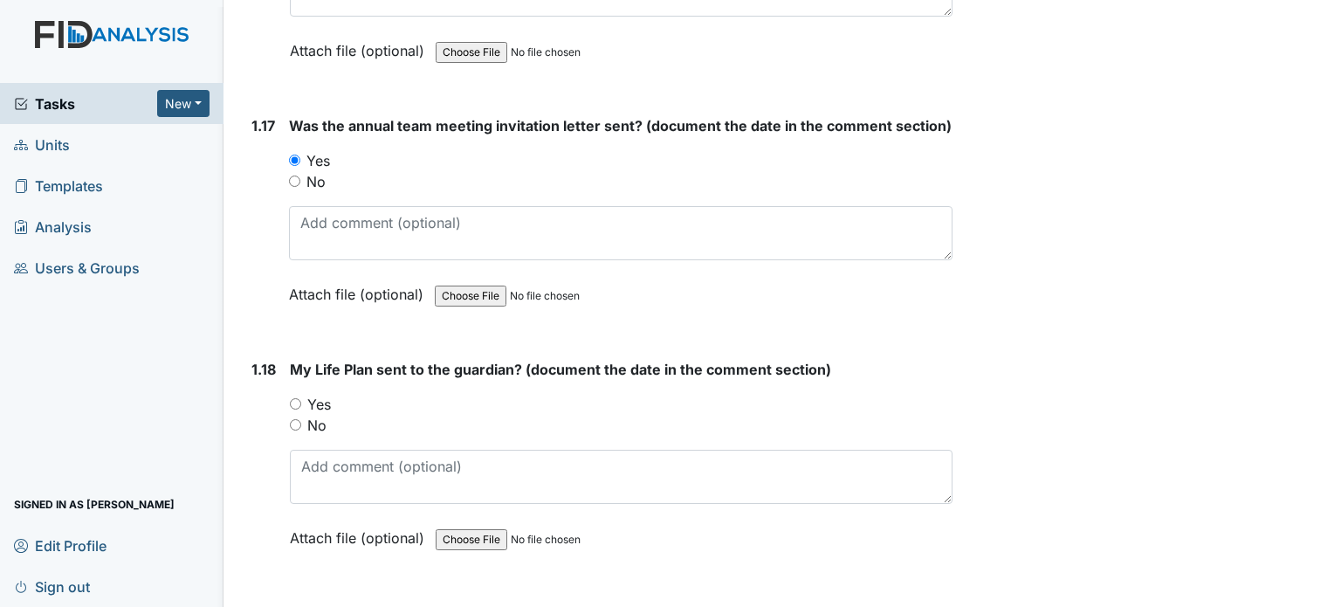
scroll to position [4313, 0]
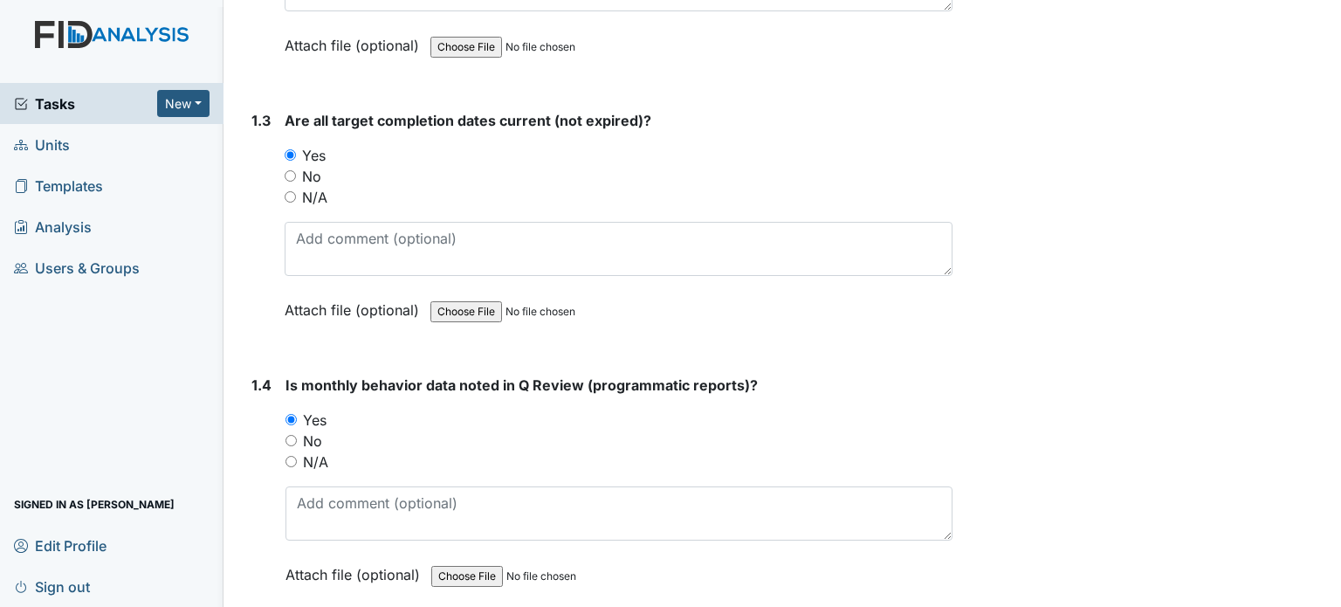
type textarea "10/14/25"
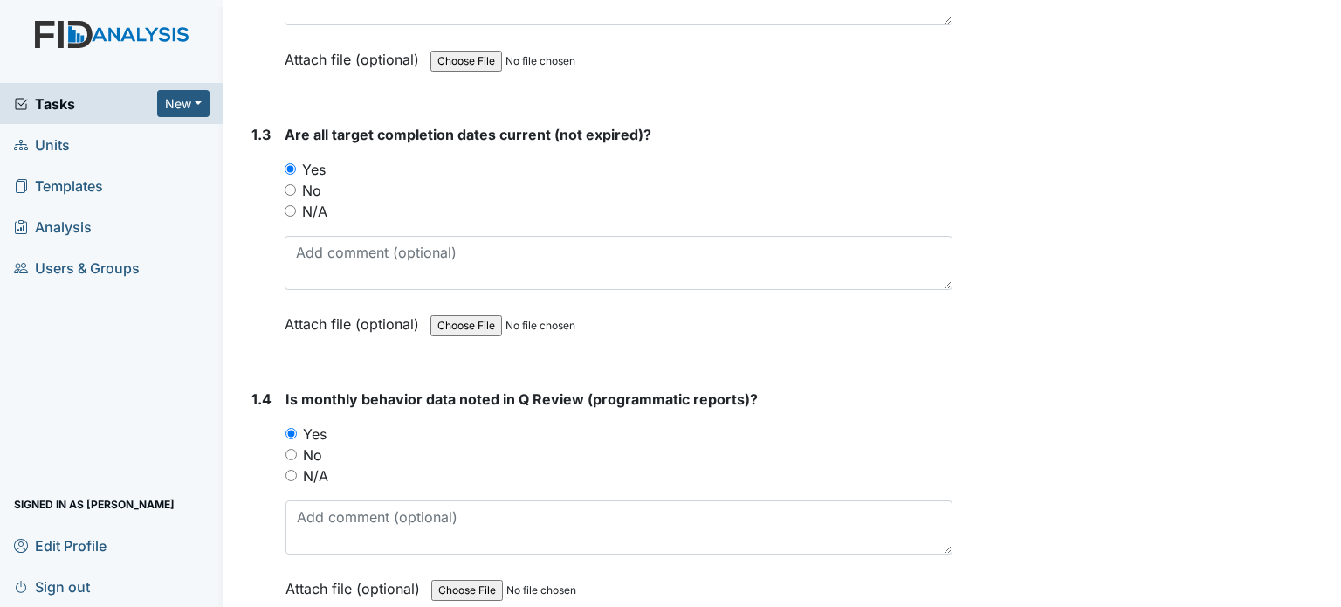
click at [83, 100] on span "Tasks" at bounding box center [85, 103] width 143 height 21
